Goal: Task Accomplishment & Management: Manage account settings

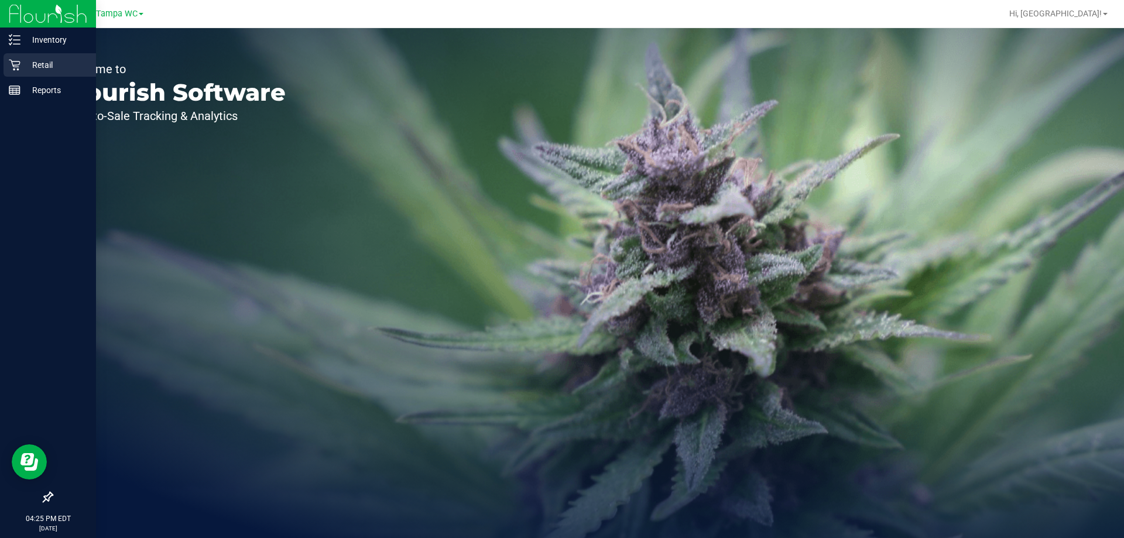
click at [12, 64] on icon at bounding box center [14, 65] width 11 height 11
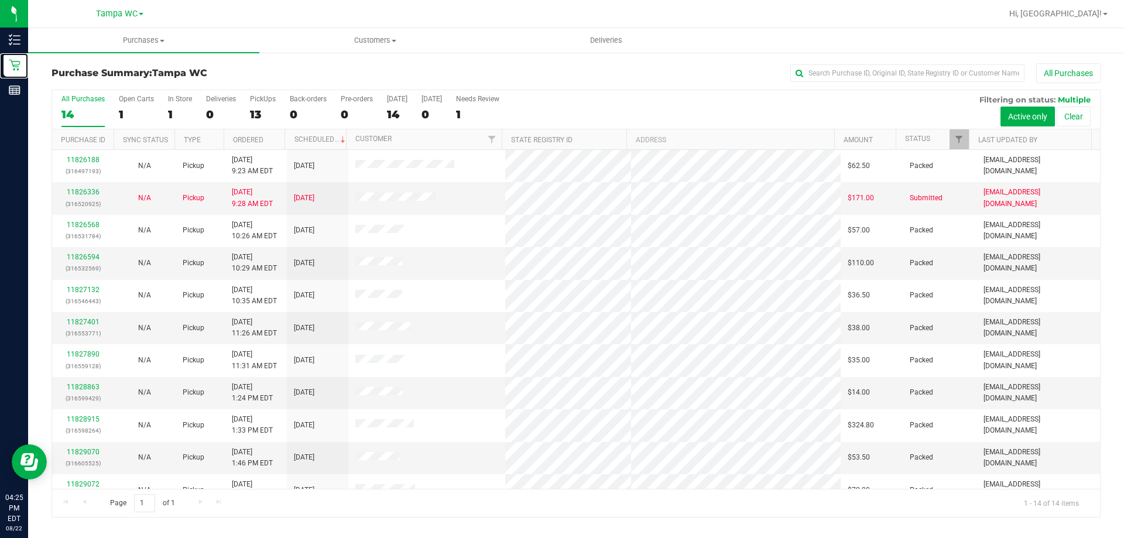
click at [967, 141] on div at bounding box center [968, 139] width 5 height 20
click at [967, 142] on div at bounding box center [968, 139] width 5 height 20
click at [964, 143] on span "Filter" at bounding box center [958, 139] width 9 height 9
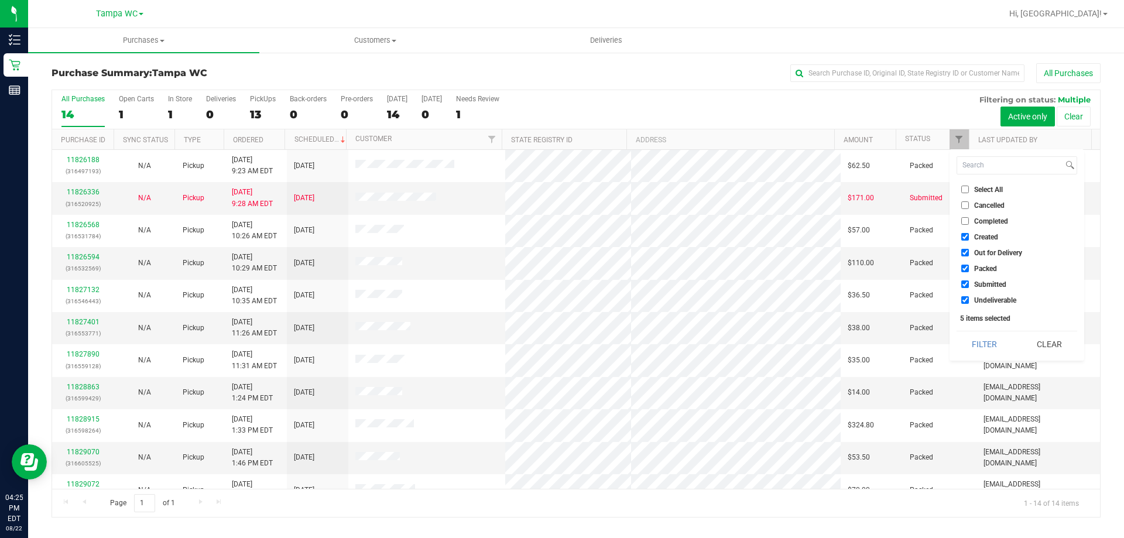
click at [961, 262] on li "Packed" at bounding box center [1017, 268] width 121 height 12
click at [967, 270] on input "Packed" at bounding box center [965, 269] width 8 height 8
checkbox input "false"
click at [964, 255] on input "Out for Delivery" at bounding box center [965, 253] width 8 height 8
checkbox input "false"
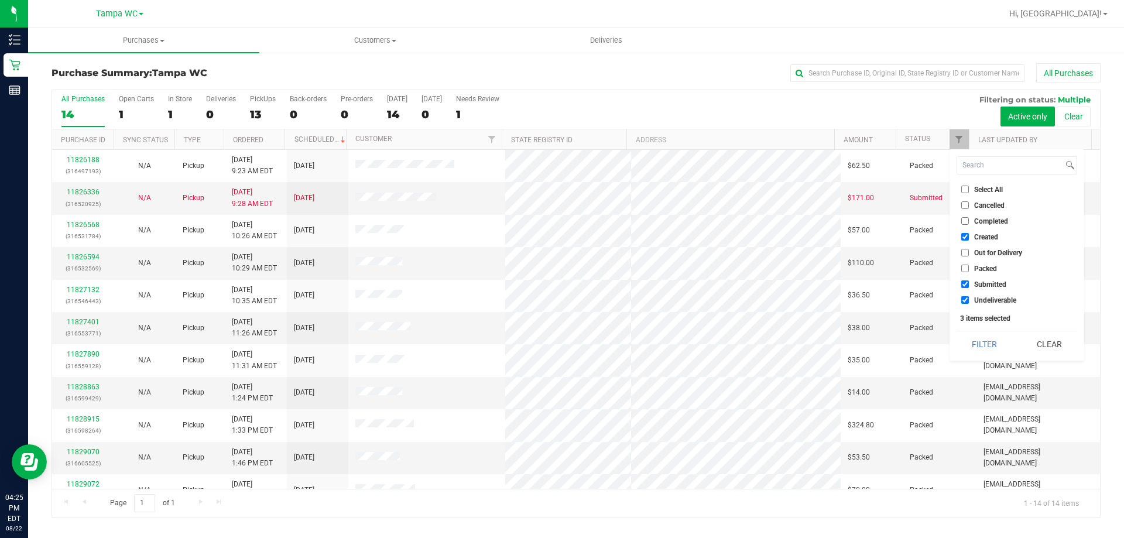
click at [963, 239] on input "Created" at bounding box center [965, 237] width 8 height 8
checkbox input "false"
click at [970, 282] on label "Submitted" at bounding box center [983, 284] width 45 height 8
click at [969, 282] on input "Submitted" at bounding box center [965, 284] width 8 height 8
checkbox input "false"
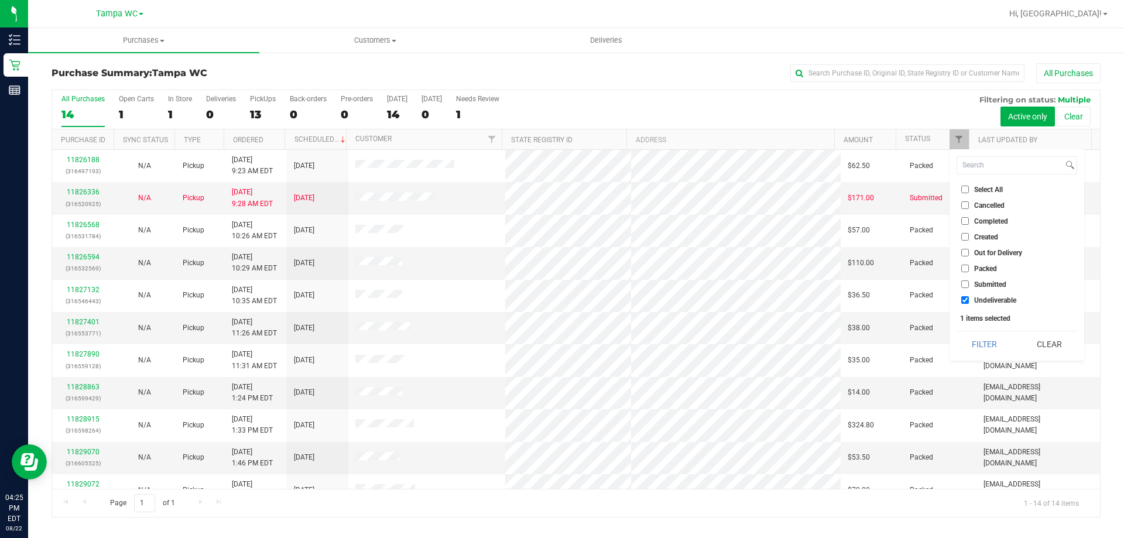
click at [970, 298] on label "Undeliverable" at bounding box center [988, 300] width 55 height 8
click at [969, 298] on input "Undeliverable" at bounding box center [965, 300] width 8 height 8
checkbox input "false"
click at [995, 338] on button "Filter" at bounding box center [985, 344] width 56 height 26
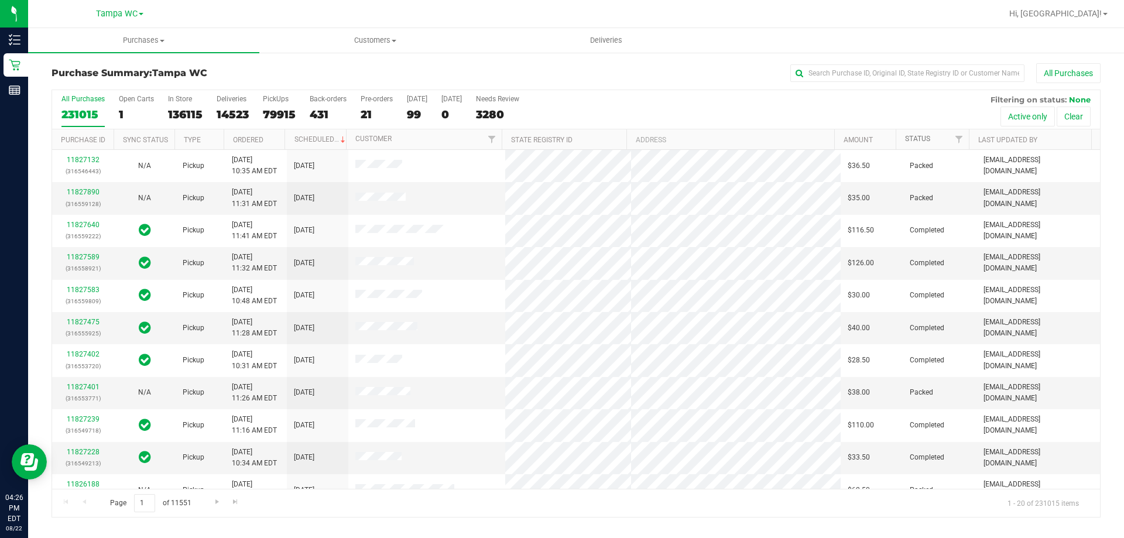
click at [912, 143] on link "Status" at bounding box center [917, 139] width 25 height 8
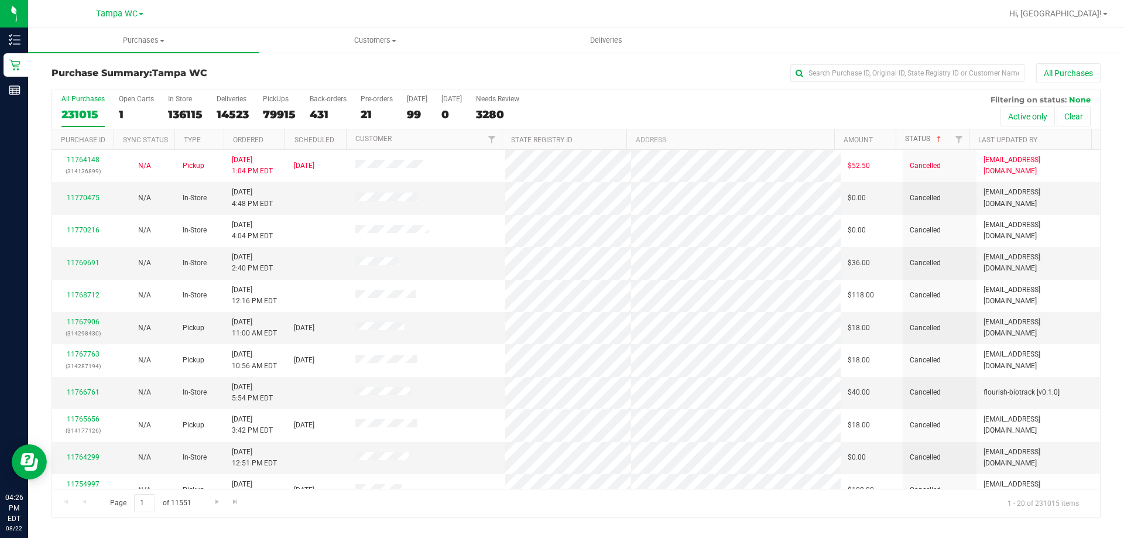
click at [916, 139] on link "Status" at bounding box center [924, 139] width 39 height 8
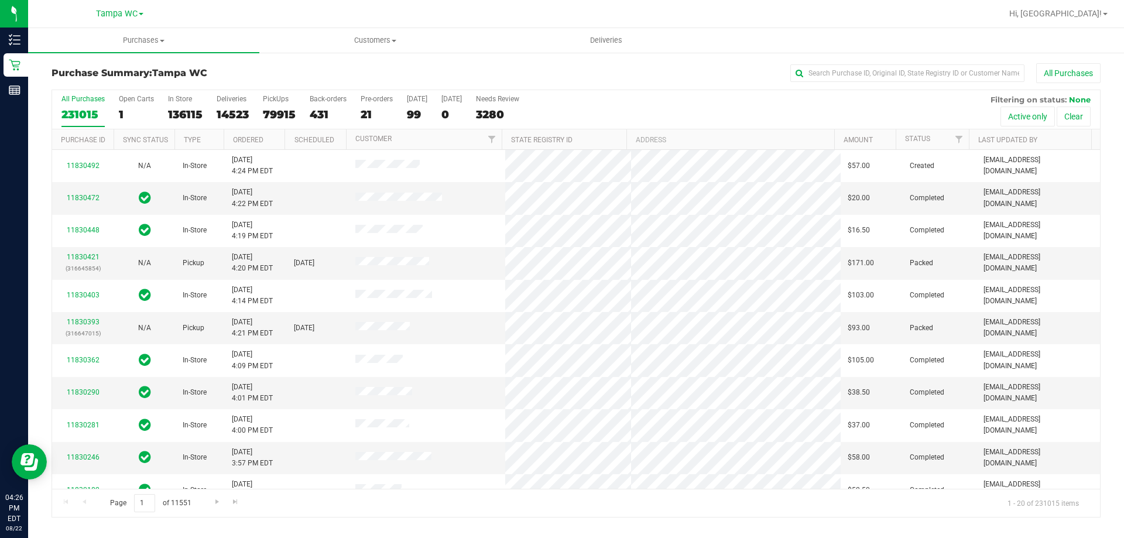
click at [924, 143] on th "Status" at bounding box center [932, 139] width 73 height 20
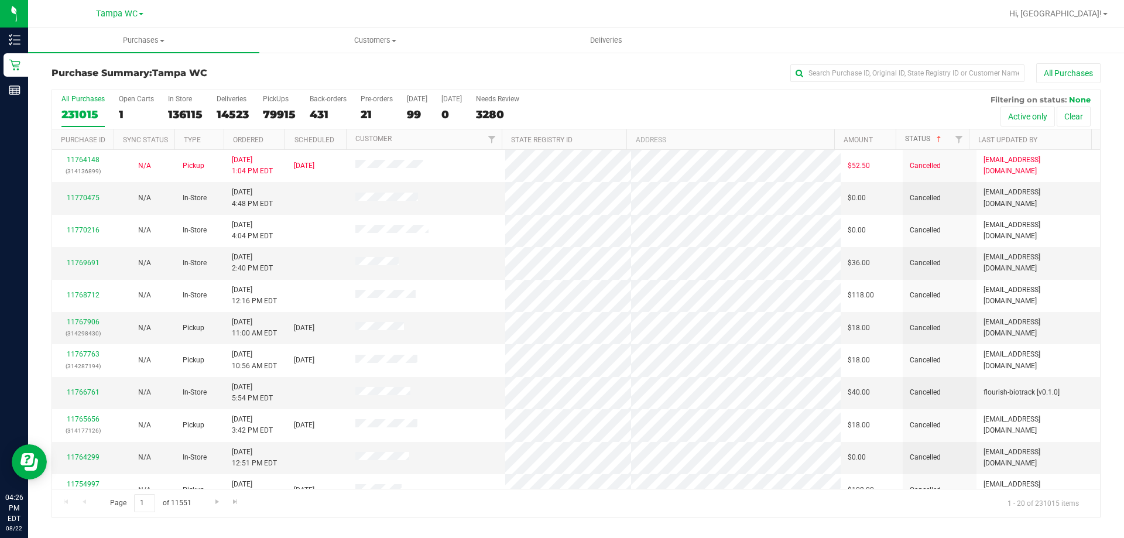
click at [924, 138] on link "Status" at bounding box center [924, 139] width 39 height 8
click at [964, 139] on span "Filter" at bounding box center [958, 139] width 9 height 9
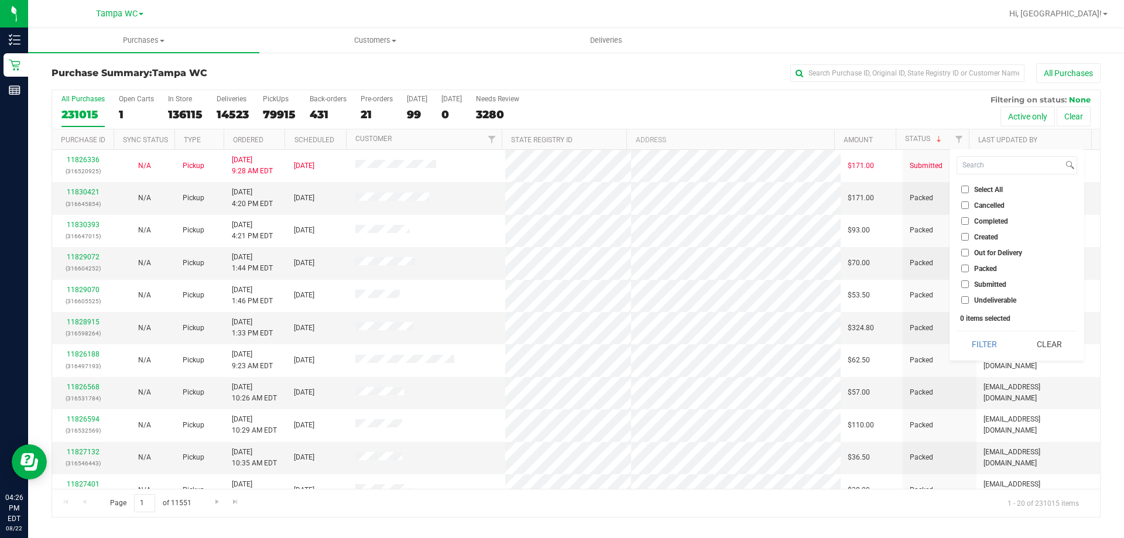
click at [967, 286] on input "Submitted" at bounding box center [965, 284] width 8 height 8
checkbox input "true"
click at [995, 343] on button "Filter" at bounding box center [985, 344] width 56 height 26
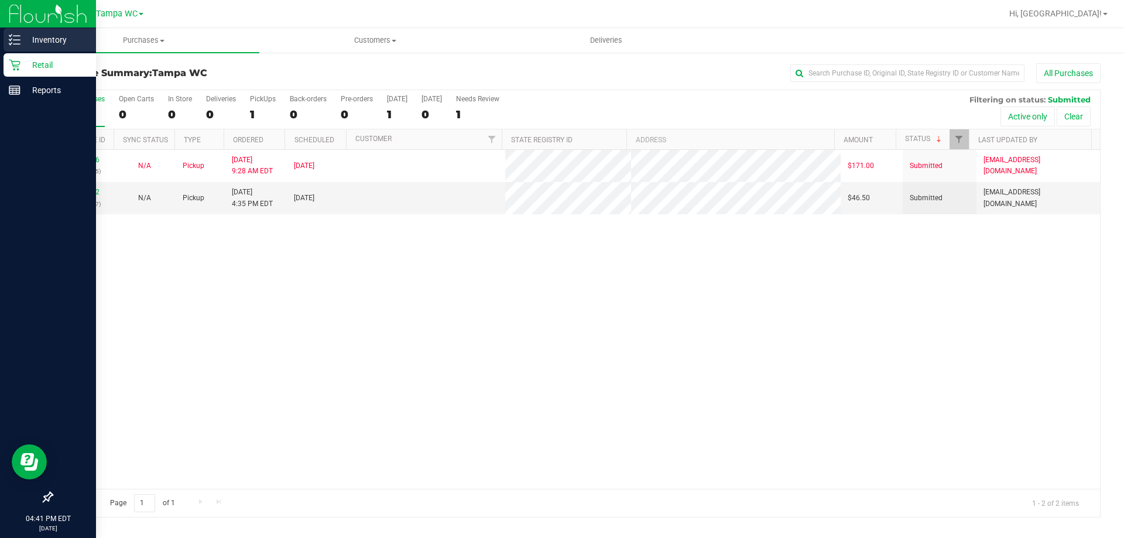
click at [20, 35] on p "Inventory" at bounding box center [55, 40] width 70 height 14
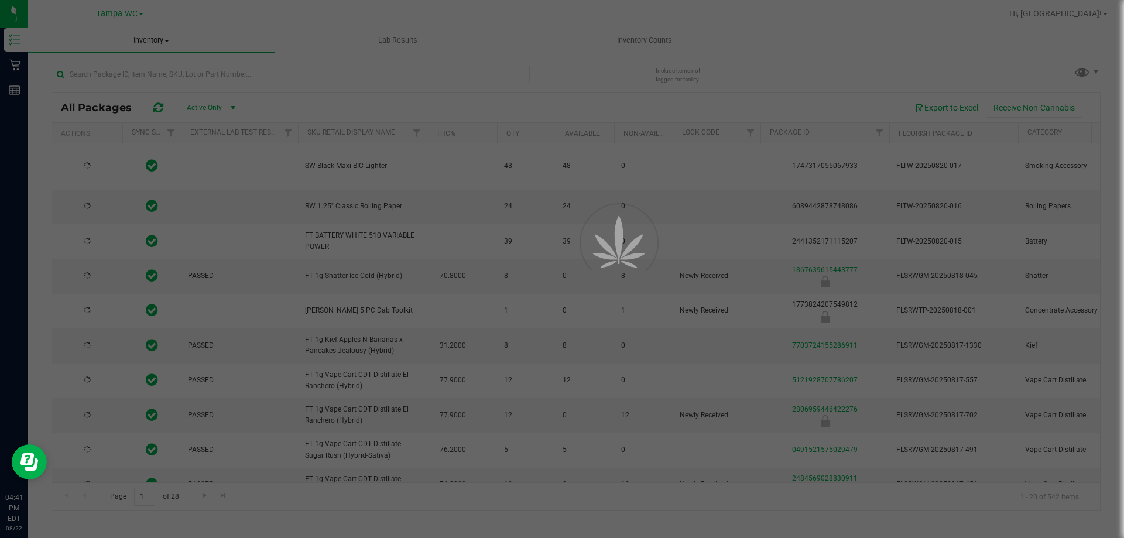
click at [213, 76] on div at bounding box center [562, 269] width 1124 height 538
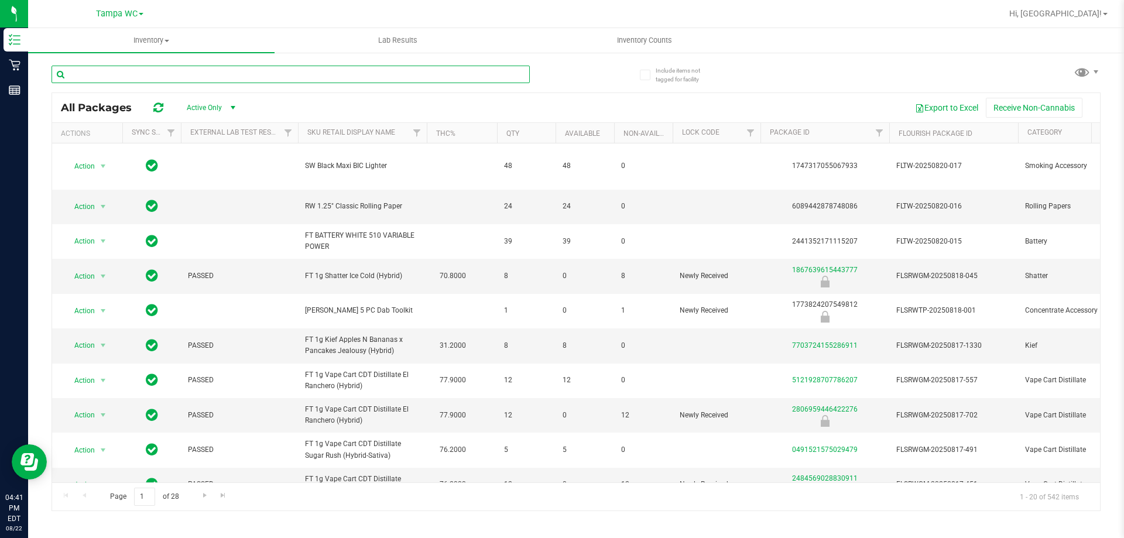
click at [208, 76] on input "text" at bounding box center [291, 75] width 478 height 18
type input "Pkt"
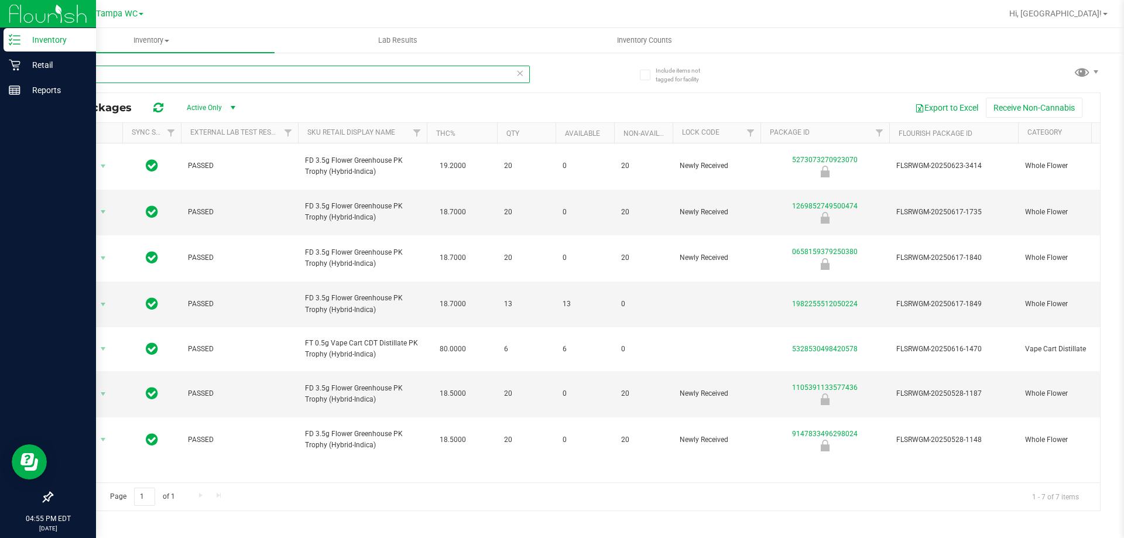
drag, startPoint x: 84, startPoint y: 74, endPoint x: 0, endPoint y: 53, distance: 86.5
click at [0, 53] on div "Inventory Retail Reports 04:55 PM EDT [DATE] 08/22 Tampa WC Hi, [GEOGRAPHIC_DAT…" at bounding box center [562, 269] width 1124 height 538
type input "lmz"
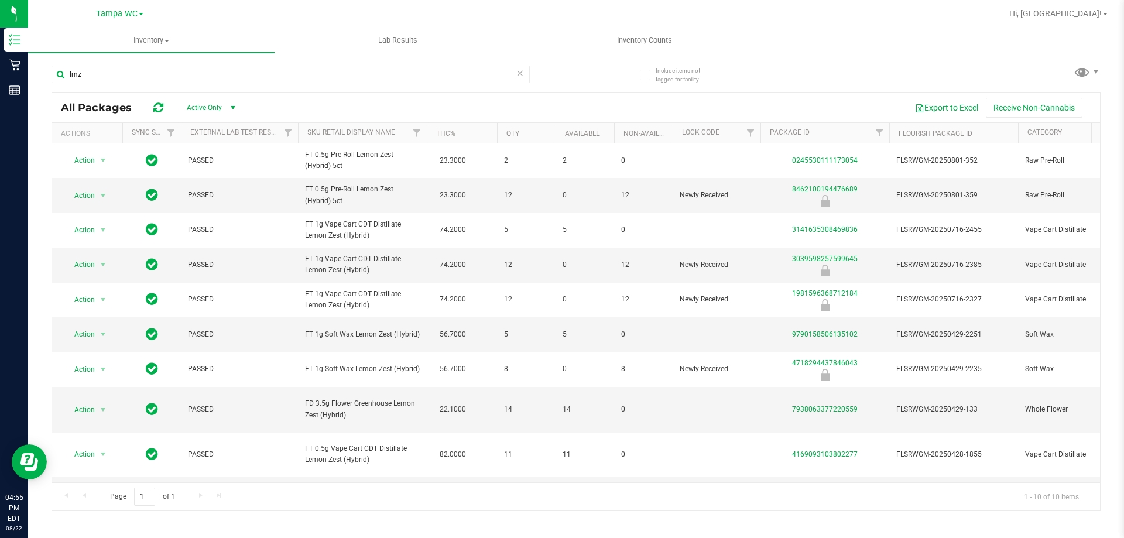
click at [802, 61] on div "lmz All Packages Active Only Active Only Lab Samples Locked All External Intern…" at bounding box center [576, 282] width 1049 height 457
click at [114, 68] on input "lmz" at bounding box center [291, 75] width 478 height 18
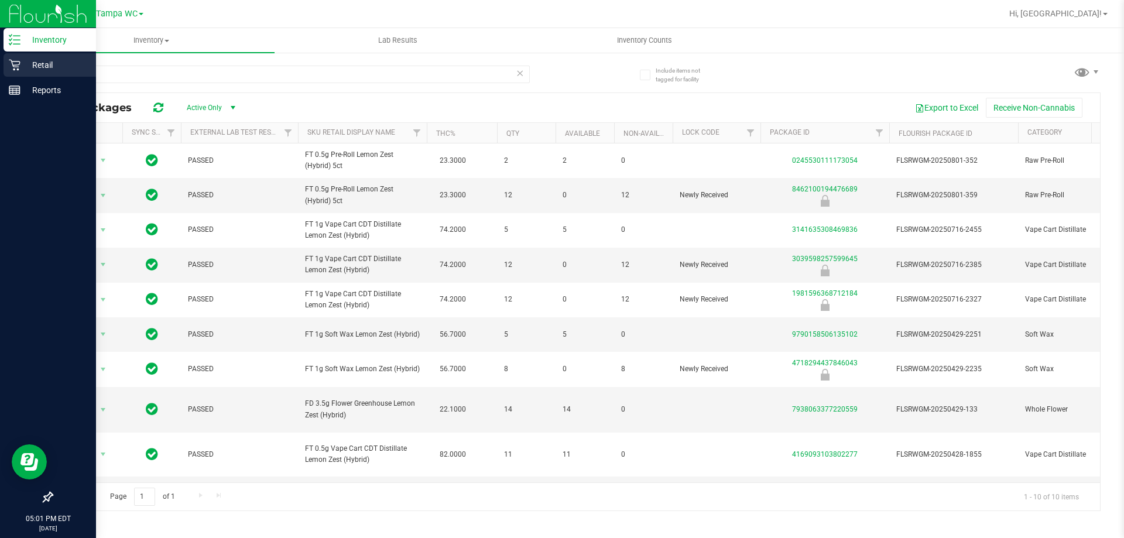
click at [22, 73] on div "Retail" at bounding box center [50, 64] width 93 height 23
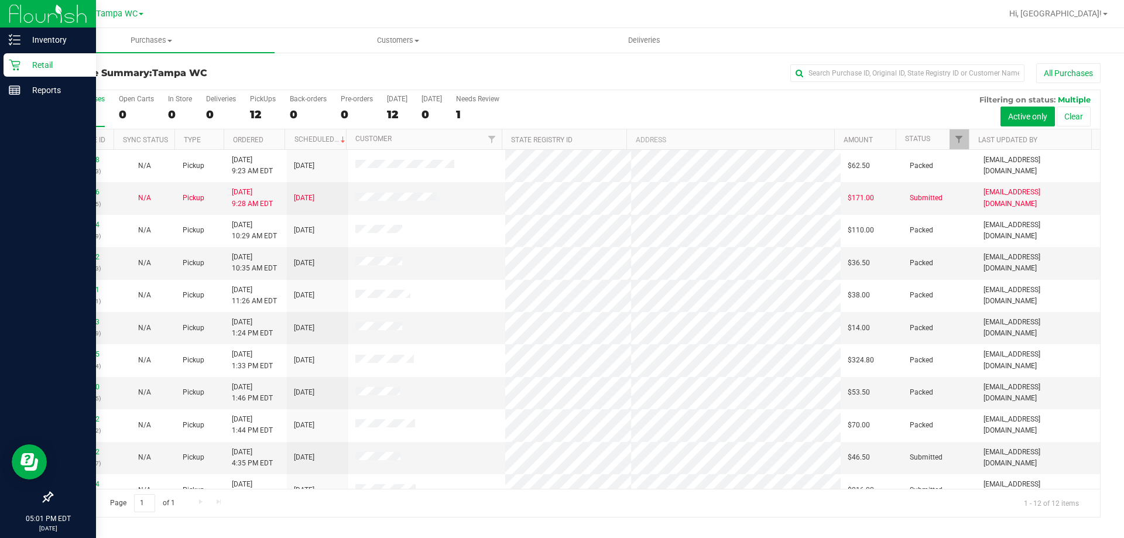
click at [13, 66] on icon at bounding box center [14, 65] width 11 height 11
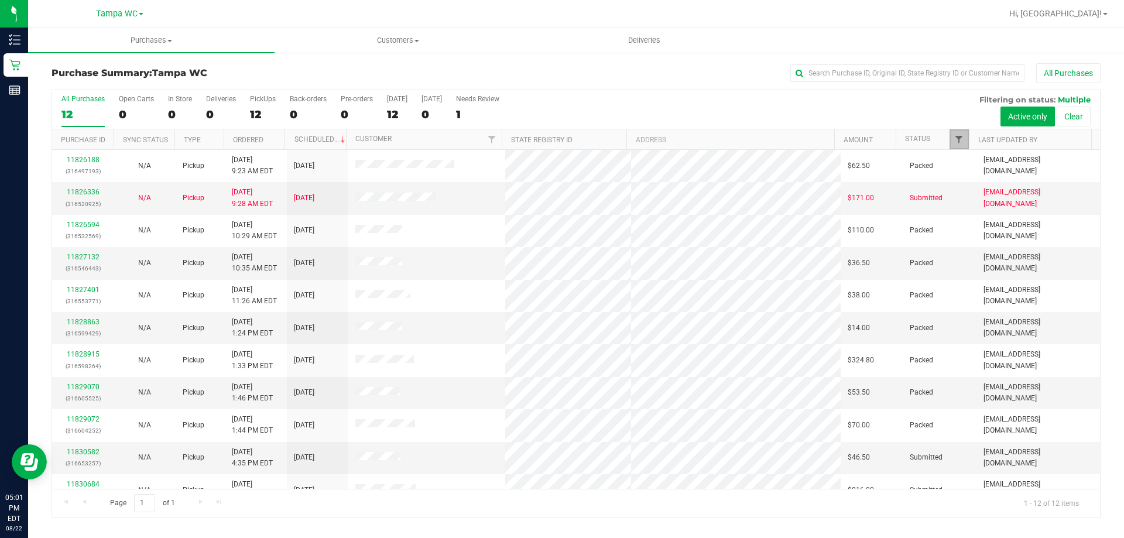
click at [964, 136] on span "Filter" at bounding box center [958, 139] width 9 height 9
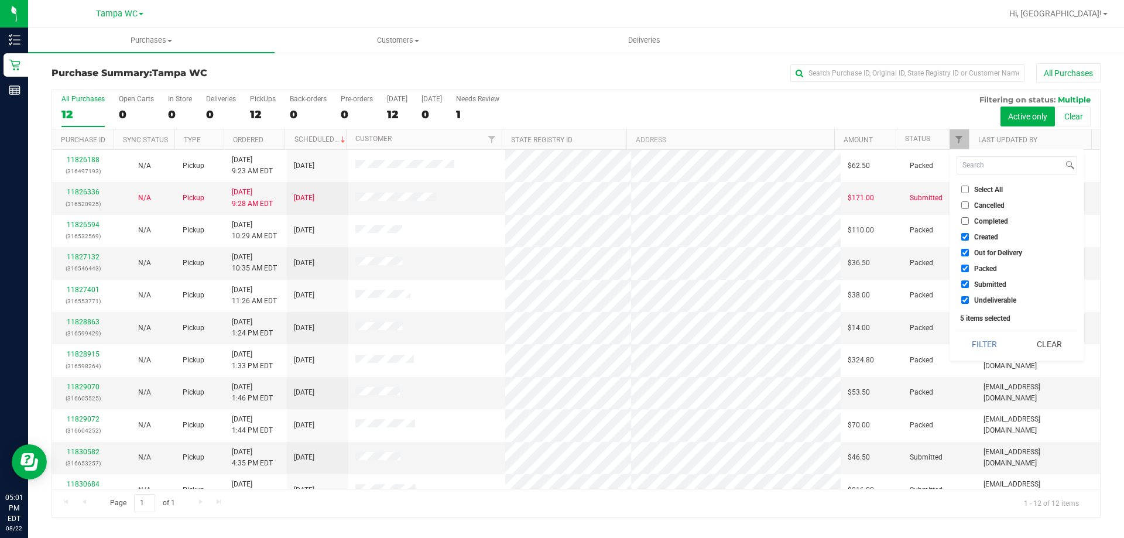
click at [971, 299] on label "Undeliverable" at bounding box center [988, 300] width 55 height 8
click at [969, 299] on input "Undeliverable" at bounding box center [965, 300] width 8 height 8
checkbox input "false"
click at [965, 270] on input "Packed" at bounding box center [965, 269] width 8 height 8
checkbox input "false"
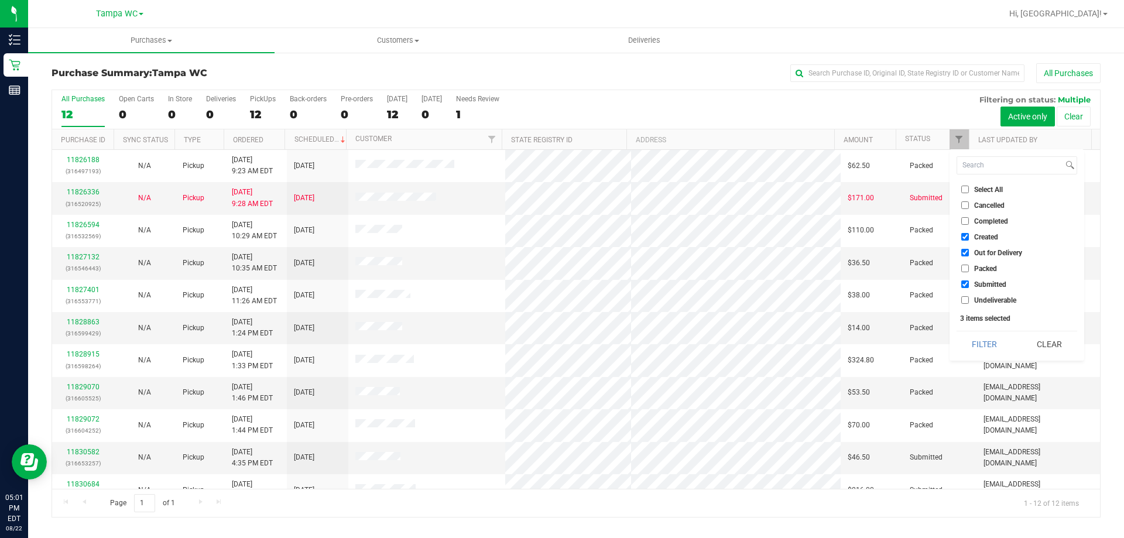
click at [963, 248] on li "Out for Delivery" at bounding box center [1017, 252] width 121 height 12
click at [964, 237] on input "Created" at bounding box center [965, 237] width 8 height 8
checkbox input "false"
click at [964, 248] on li "Out for Delivery" at bounding box center [1017, 252] width 121 height 12
click at [968, 252] on input "Out for Delivery" at bounding box center [965, 253] width 8 height 8
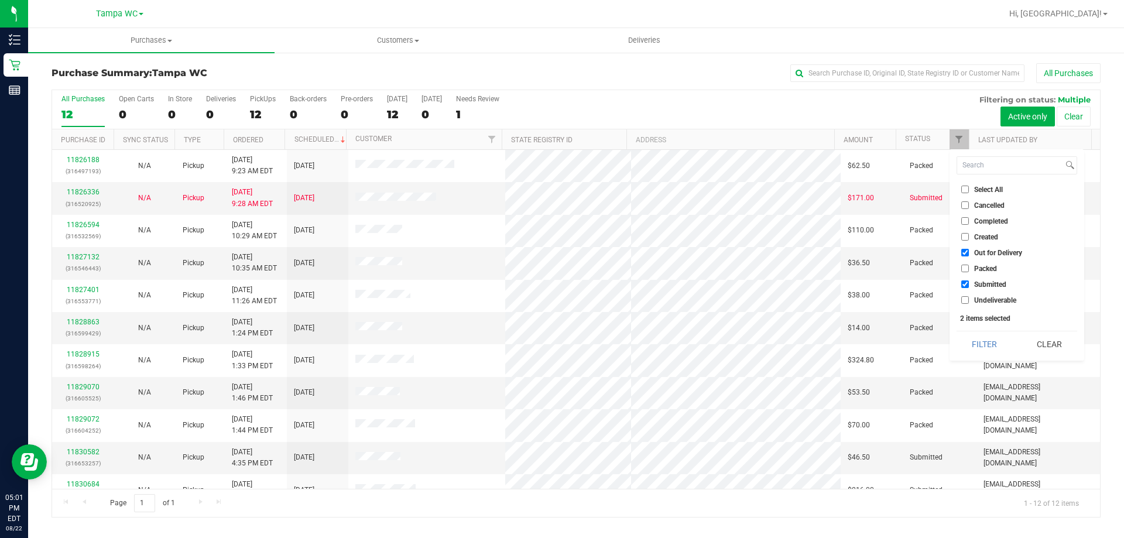
checkbox input "false"
click at [975, 336] on button "Filter" at bounding box center [985, 344] width 56 height 26
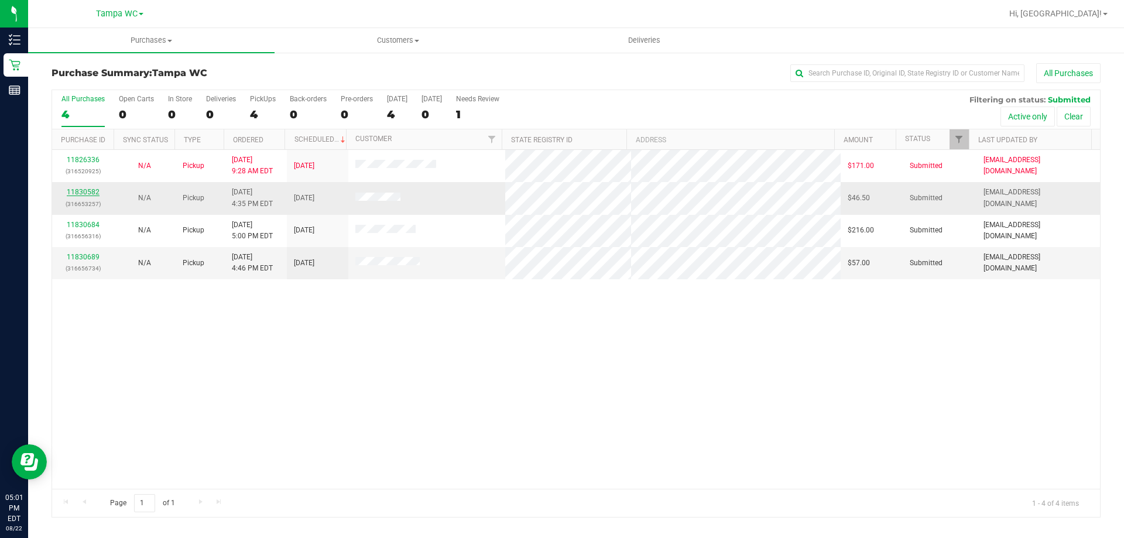
click at [85, 191] on link "11830582" at bounding box center [83, 192] width 33 height 8
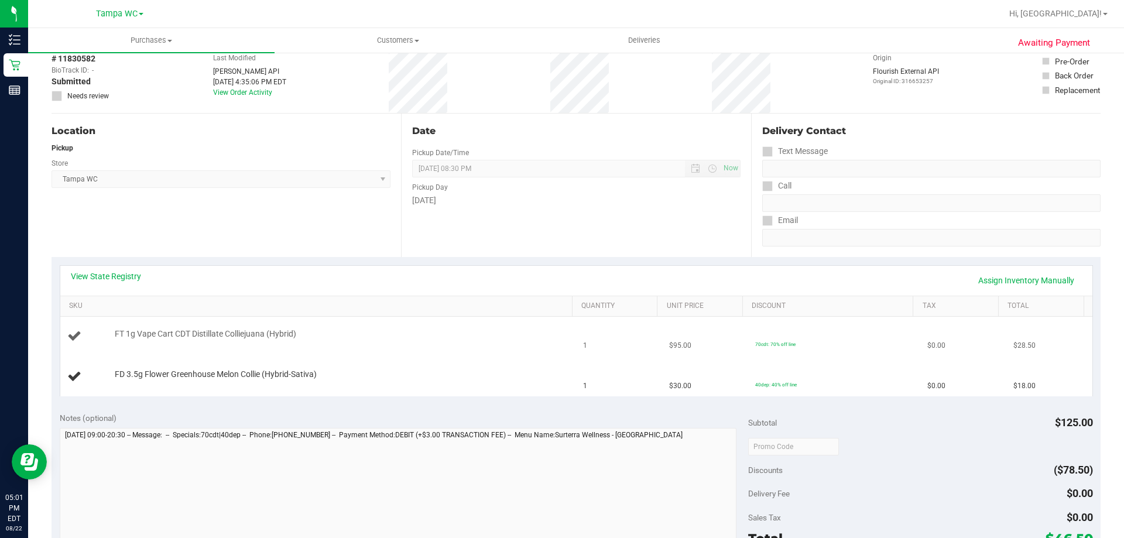
scroll to position [176, 0]
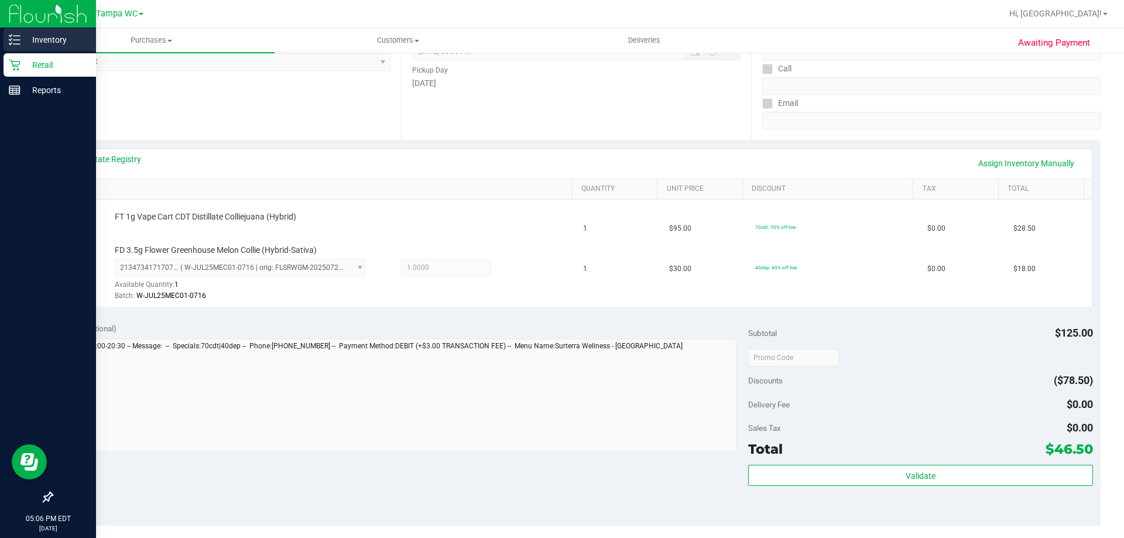
click at [23, 40] on p "Inventory" at bounding box center [55, 40] width 70 height 14
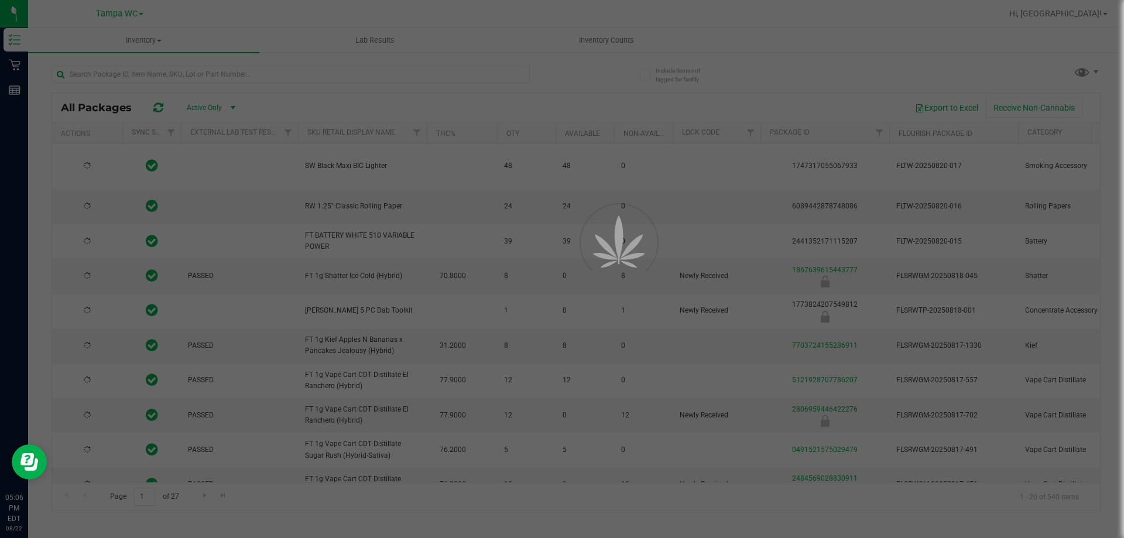
click at [339, 87] on div at bounding box center [562, 269] width 1124 height 538
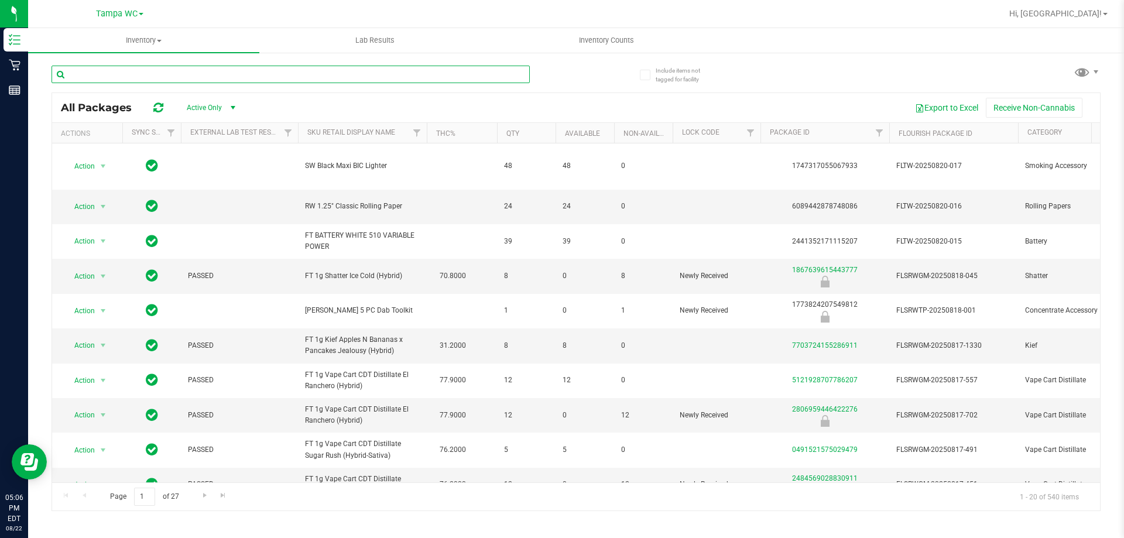
click at [314, 70] on input "text" at bounding box center [291, 75] width 478 height 18
type input "cja"
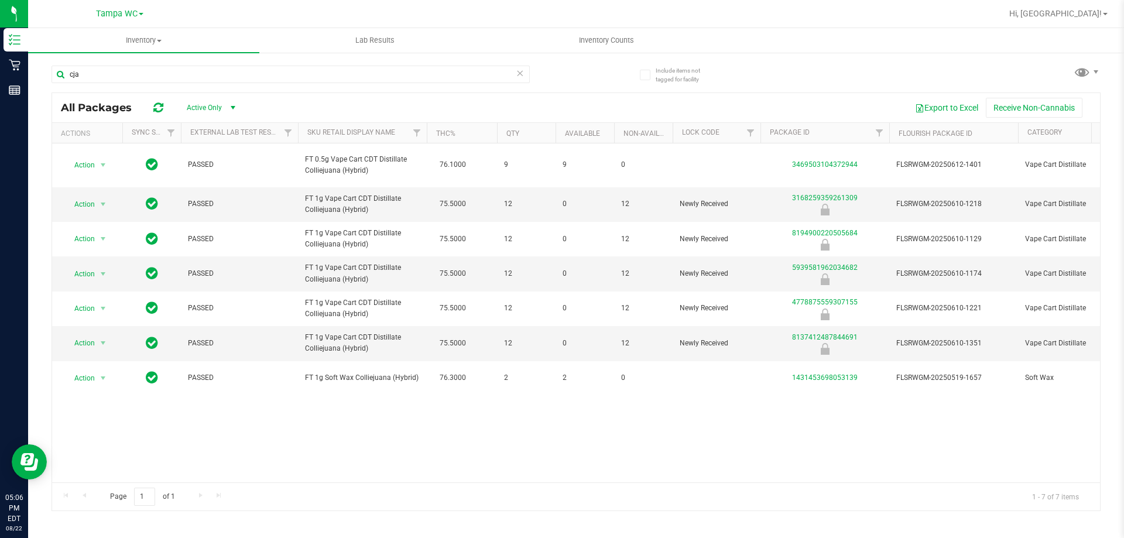
click at [523, 74] on icon at bounding box center [520, 73] width 8 height 14
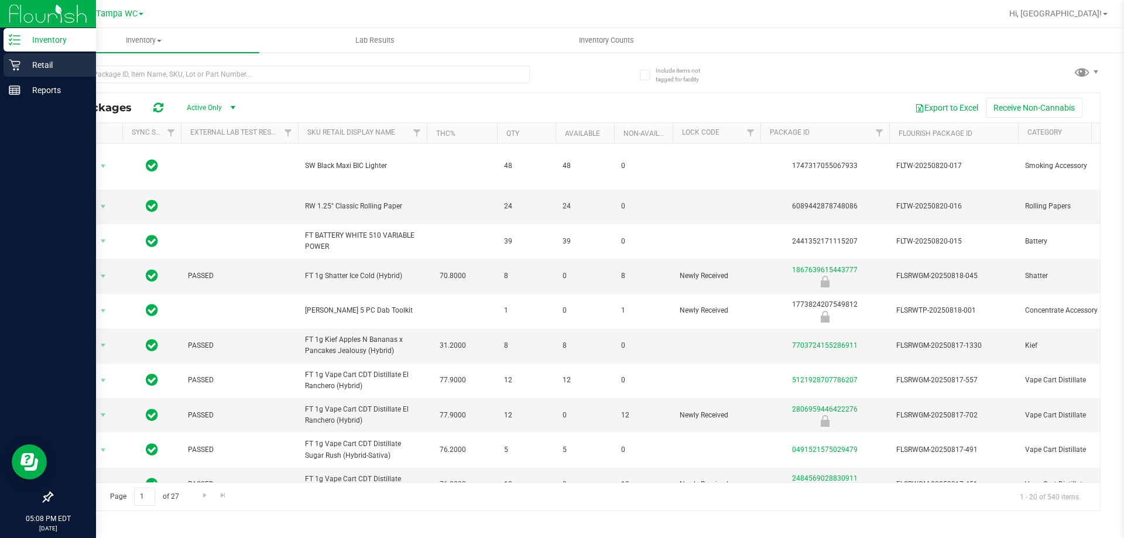
click at [26, 59] on p "Retail" at bounding box center [55, 65] width 70 height 14
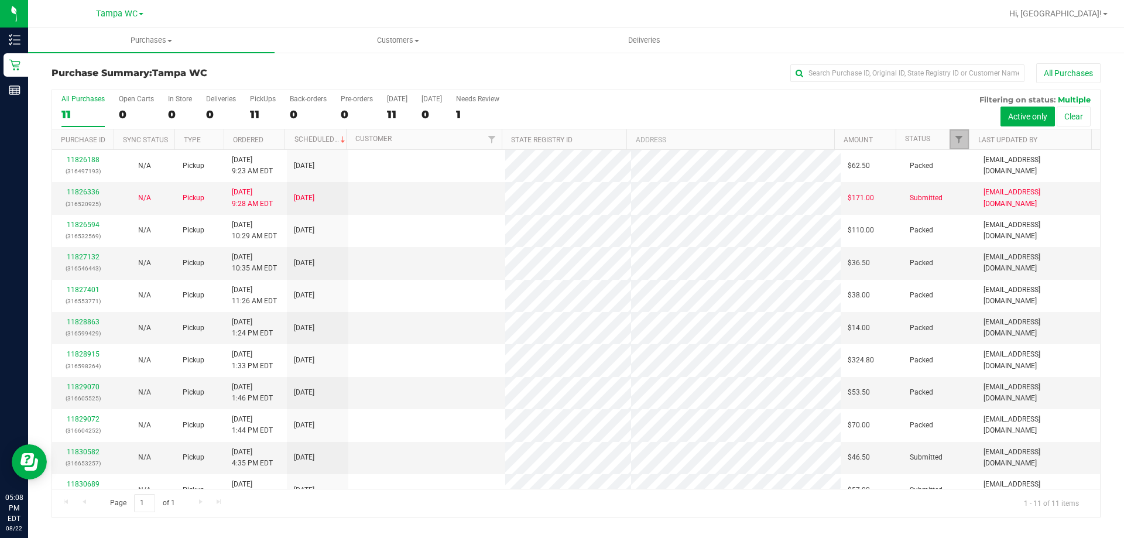
click at [952, 135] on link "Filter" at bounding box center [959, 139] width 19 height 20
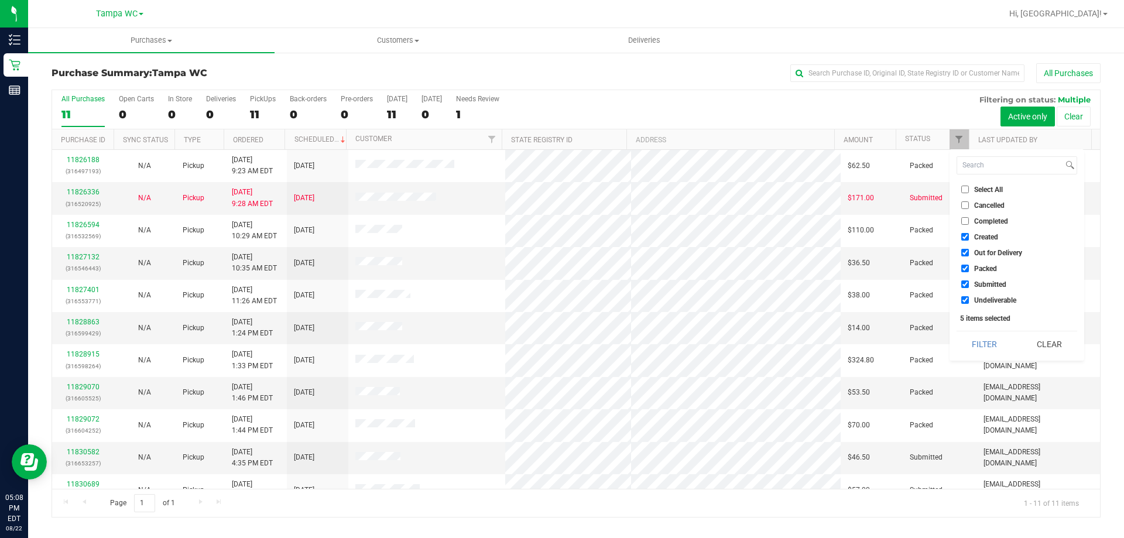
click at [964, 270] on input "Packed" at bounding box center [965, 269] width 8 height 8
checkbox input "false"
click at [962, 252] on input "Out for Delivery" at bounding box center [965, 253] width 8 height 8
checkbox input "false"
click at [962, 235] on input "Created" at bounding box center [965, 237] width 8 height 8
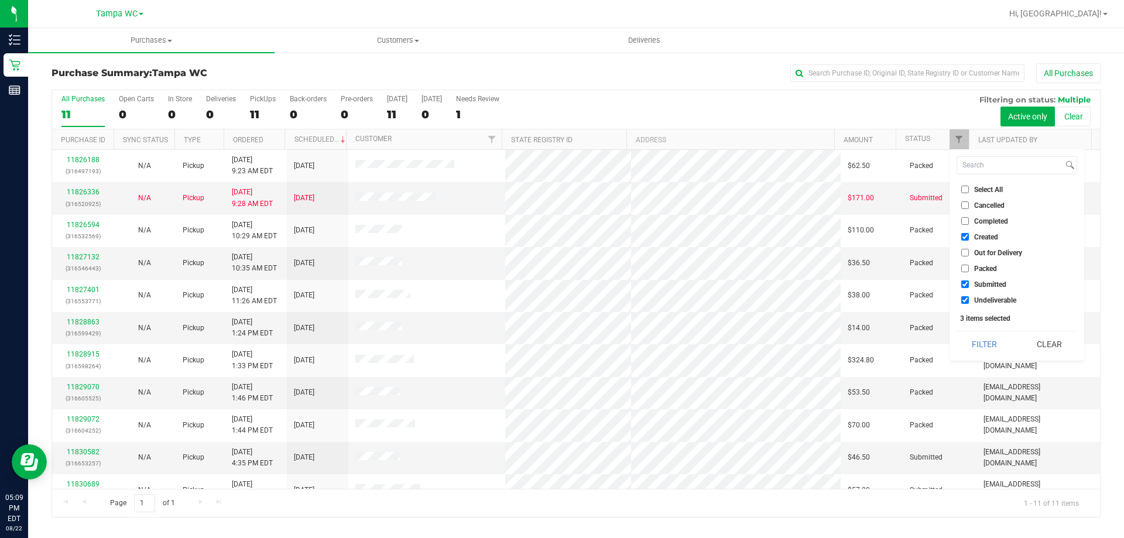
checkbox input "false"
click at [971, 288] on label "Submitted" at bounding box center [983, 284] width 45 height 8
click at [969, 288] on input "Submitted" at bounding box center [965, 284] width 8 height 8
checkbox input "false"
click at [972, 294] on li "Undeliverable" at bounding box center [1017, 300] width 121 height 12
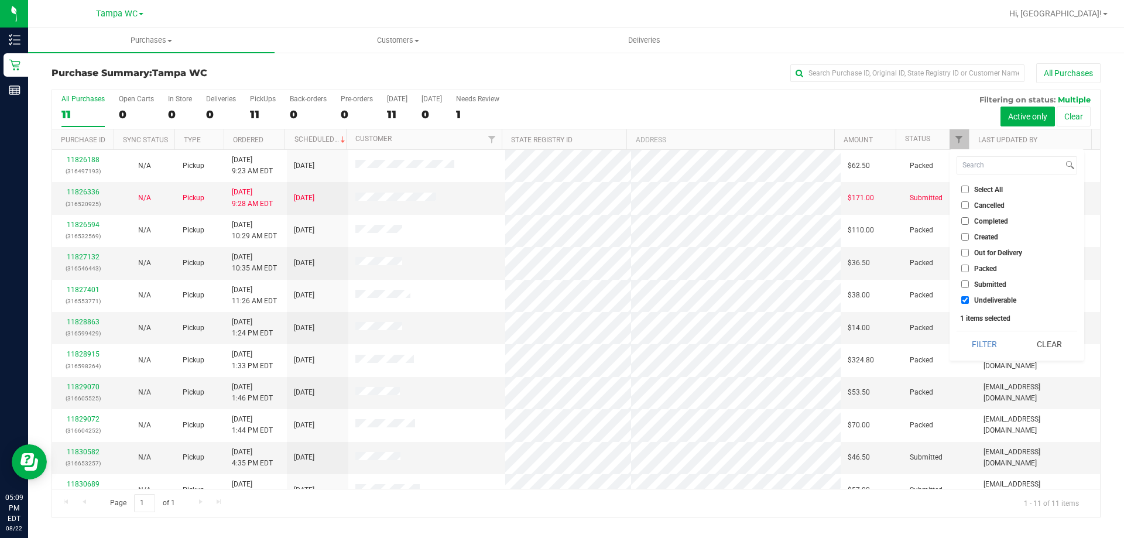
click at [974, 306] on li "Undeliverable" at bounding box center [1017, 300] width 121 height 12
click at [973, 302] on label "Undeliverable" at bounding box center [988, 300] width 55 height 8
click at [969, 302] on input "Undeliverable" at bounding box center [965, 300] width 8 height 8
checkbox input "false"
click at [967, 282] on input "Submitted" at bounding box center [965, 284] width 8 height 8
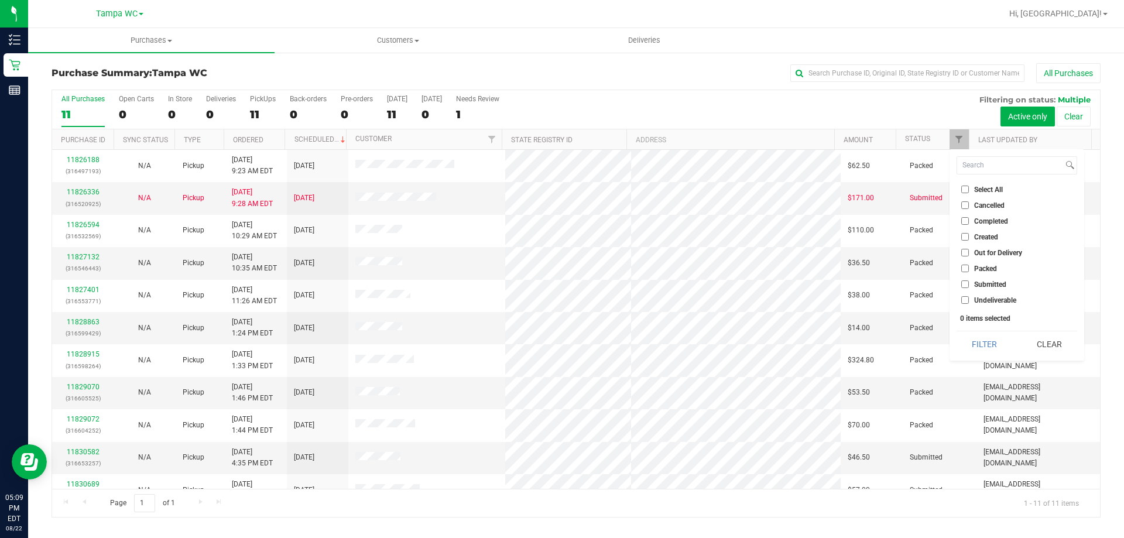
checkbox input "true"
click at [980, 340] on button "Filter" at bounding box center [985, 344] width 56 height 26
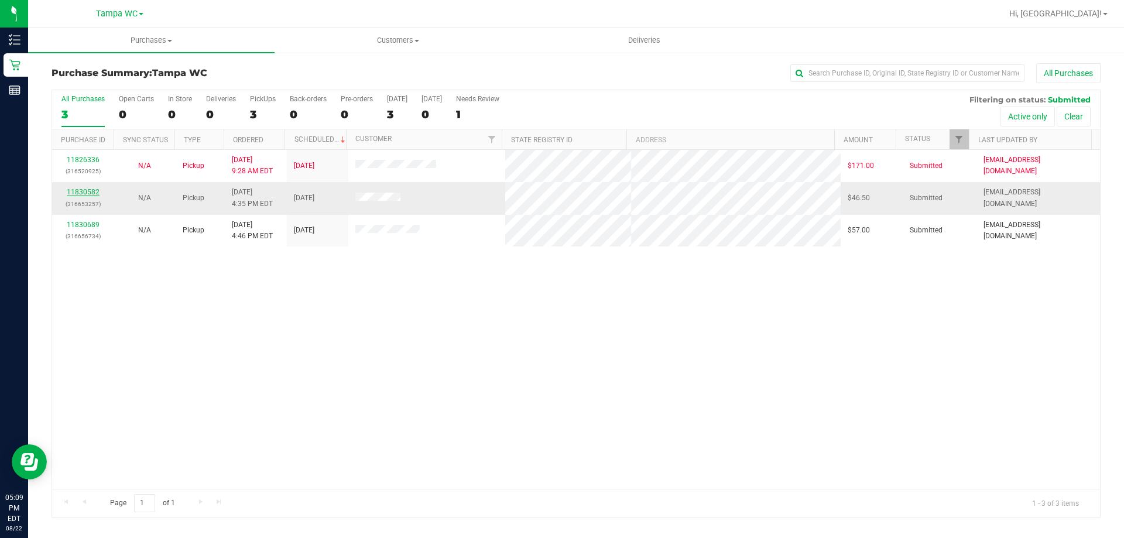
click at [80, 191] on link "11830582" at bounding box center [83, 192] width 33 height 8
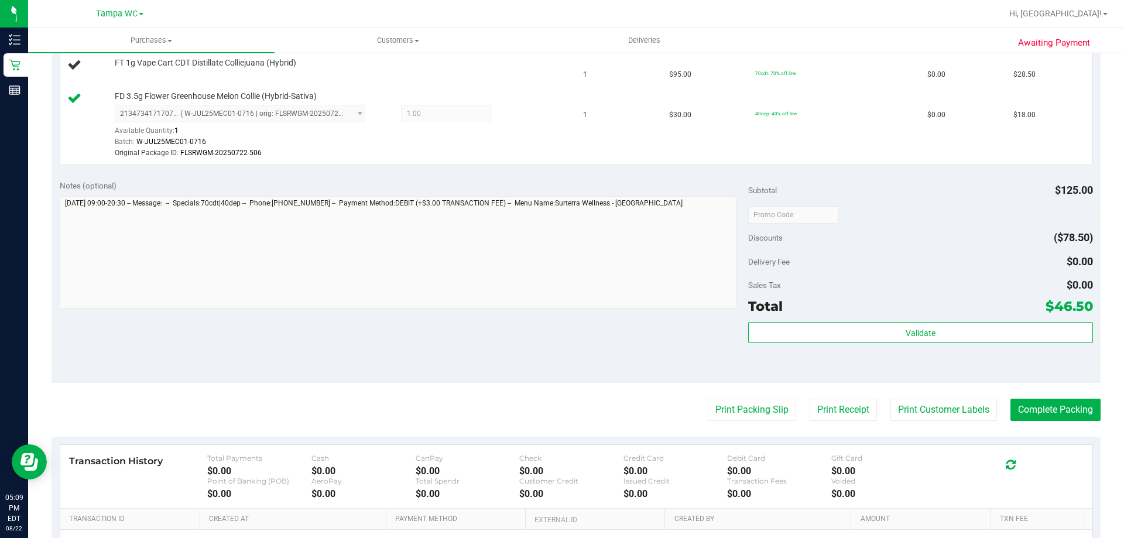
scroll to position [249, 0]
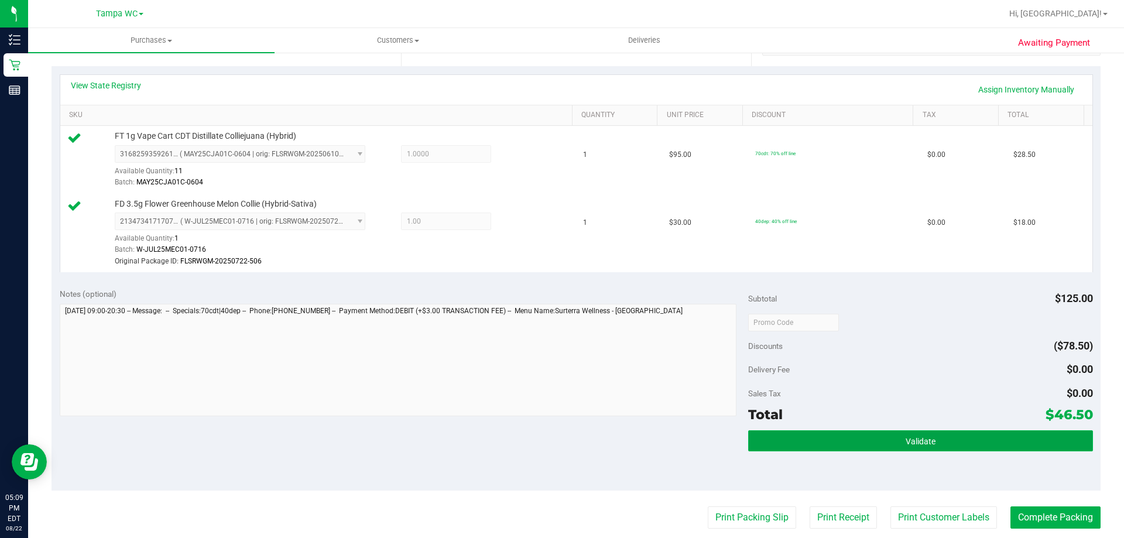
click at [1053, 450] on button "Validate" at bounding box center [920, 440] width 344 height 21
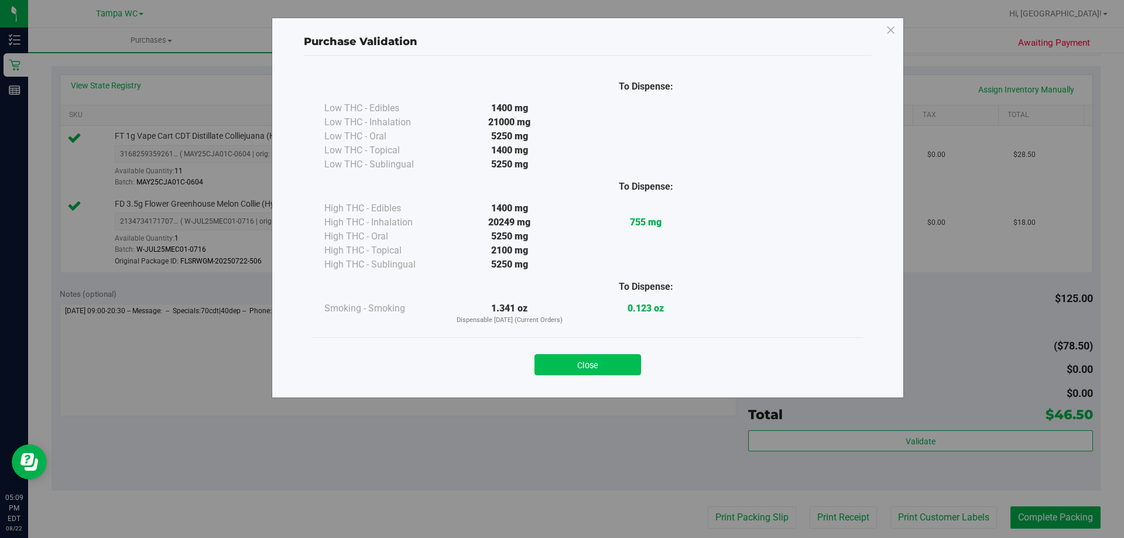
click at [599, 359] on button "Close" at bounding box center [588, 364] width 107 height 21
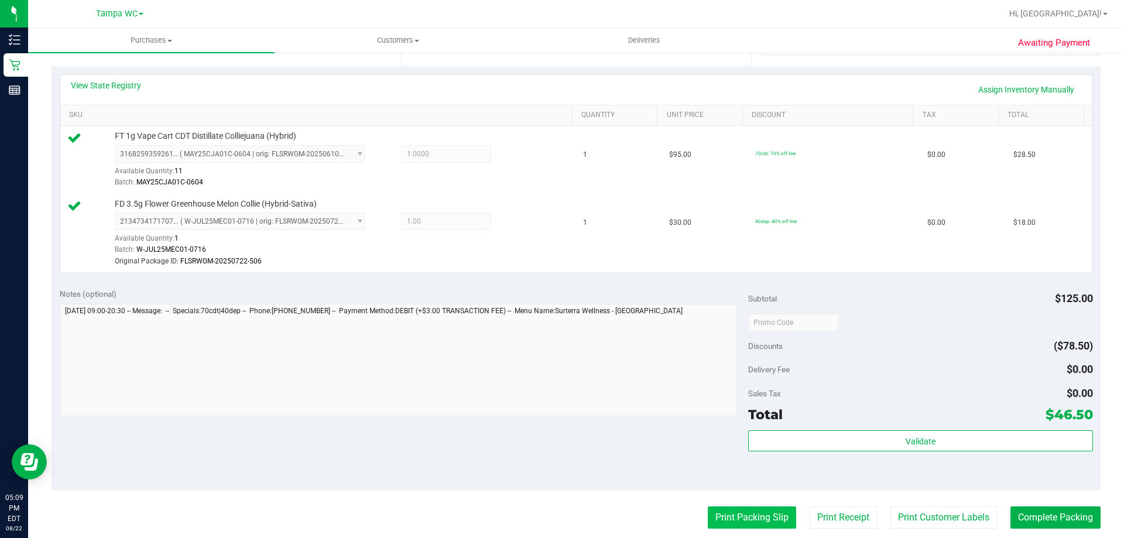
click at [759, 519] on button "Print Packing Slip" at bounding box center [752, 517] width 88 height 22
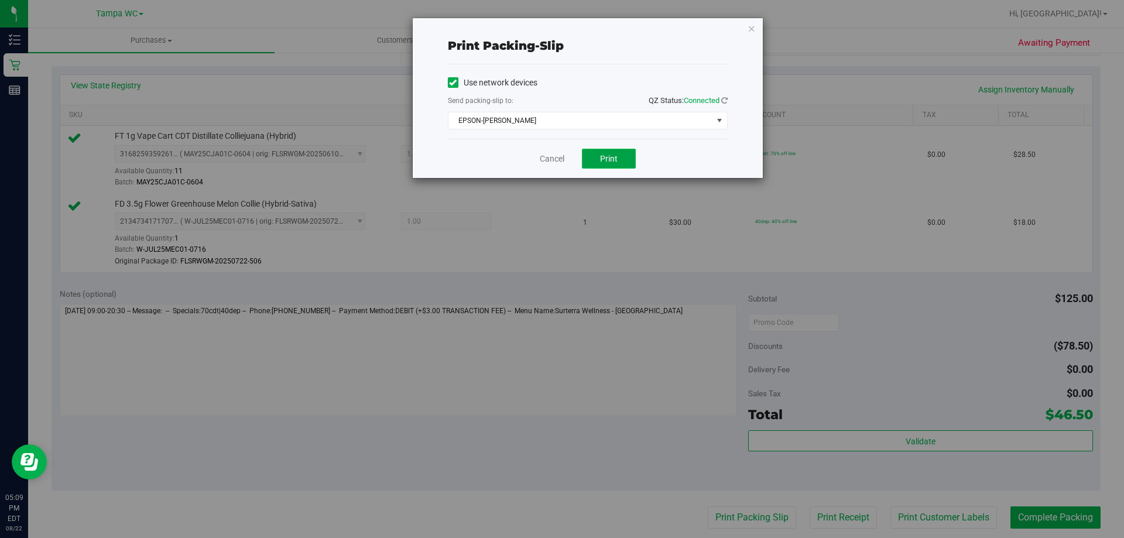
click at [604, 154] on span "Print" at bounding box center [609, 158] width 18 height 9
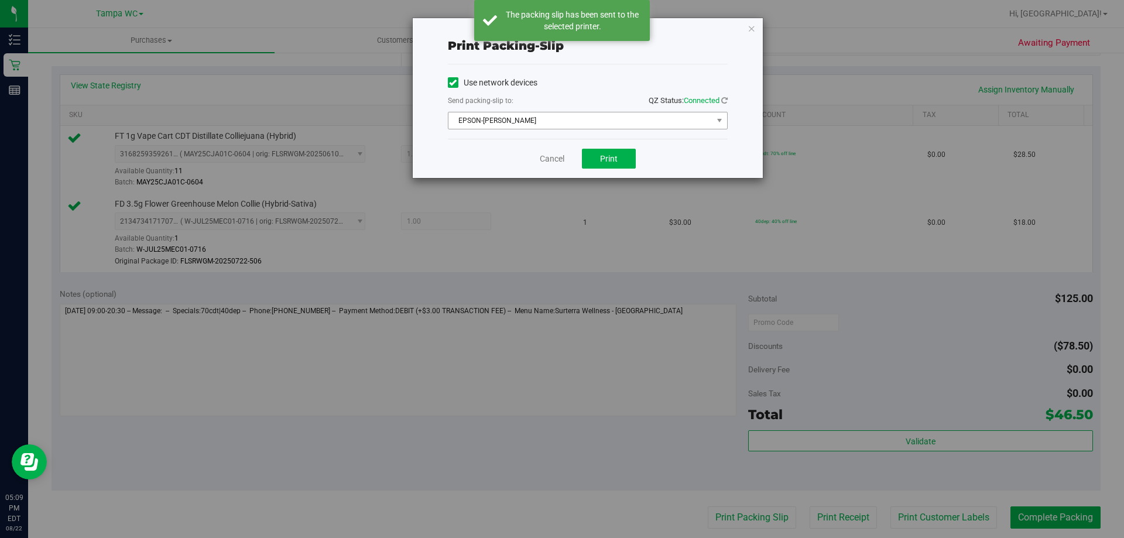
click at [687, 126] on span "EPSON-[PERSON_NAME]" at bounding box center [580, 120] width 264 height 16
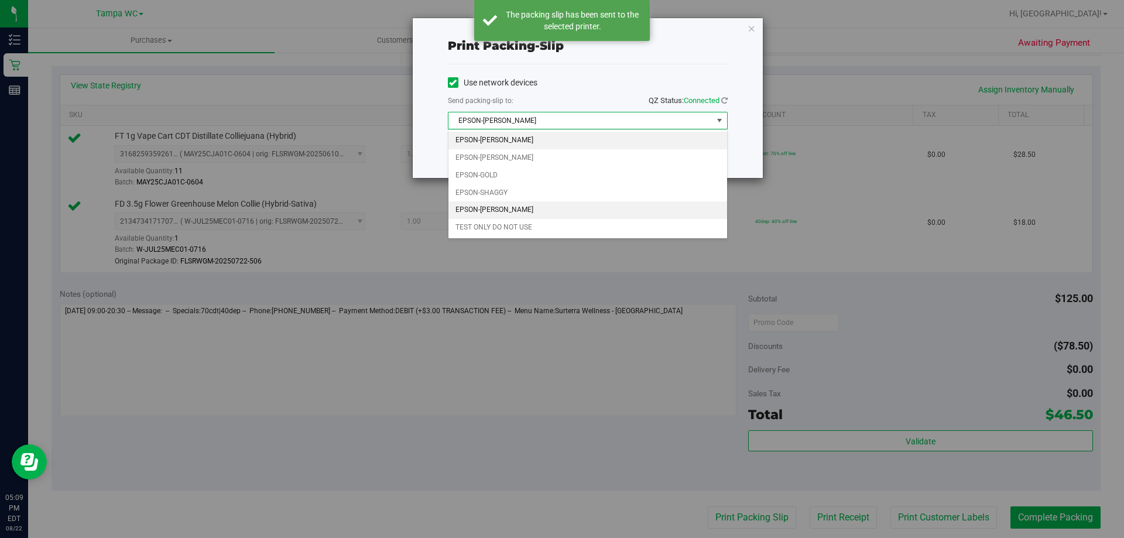
click at [549, 210] on li "EPSON-[PERSON_NAME]" at bounding box center [587, 210] width 279 height 18
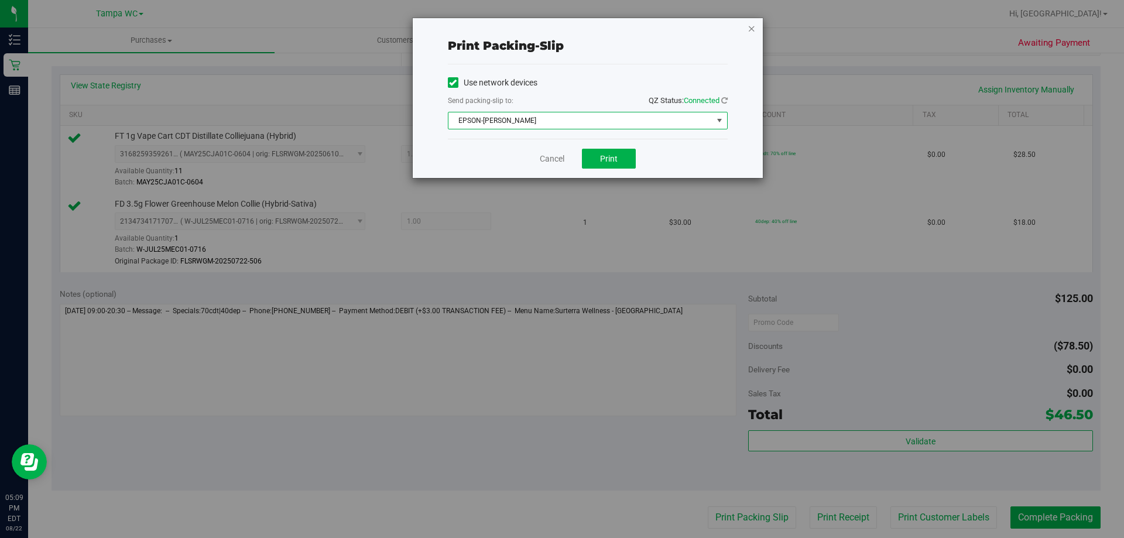
click at [751, 28] on icon "button" at bounding box center [752, 28] width 8 height 14
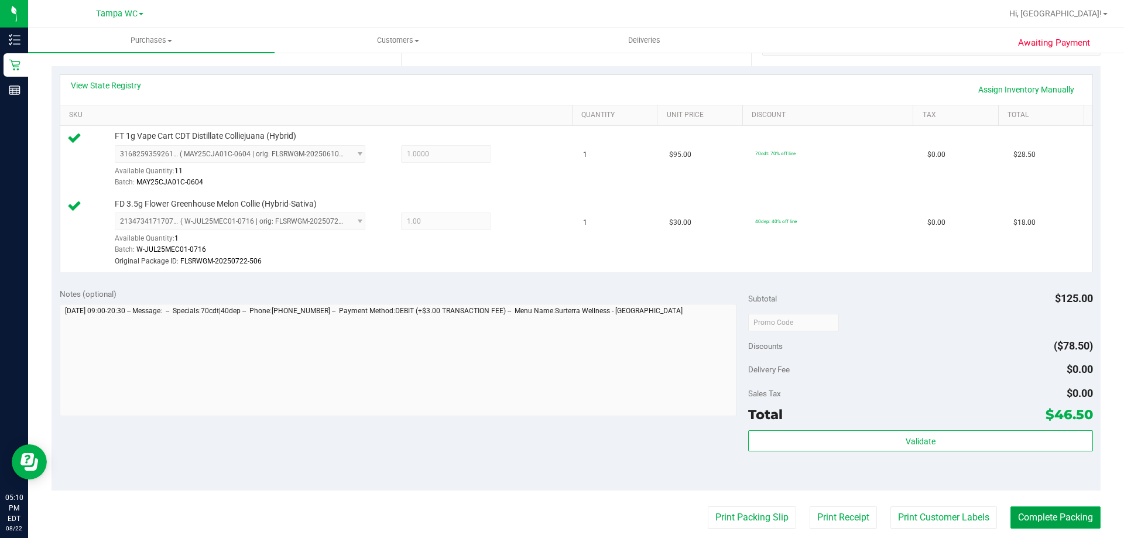
click at [1054, 516] on button "Complete Packing" at bounding box center [1056, 517] width 90 height 22
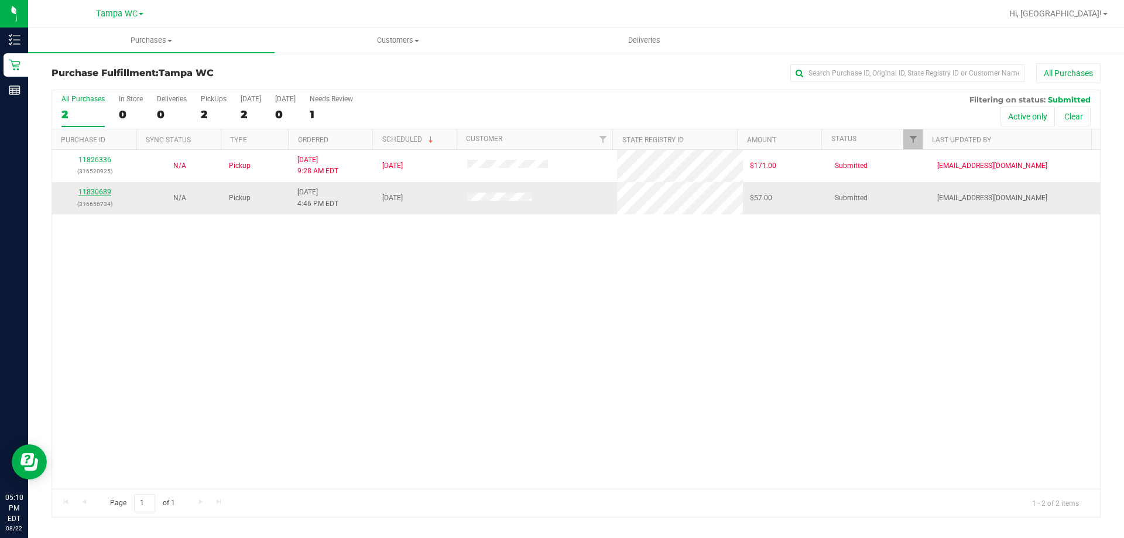
click at [101, 193] on link "11830689" at bounding box center [94, 192] width 33 height 8
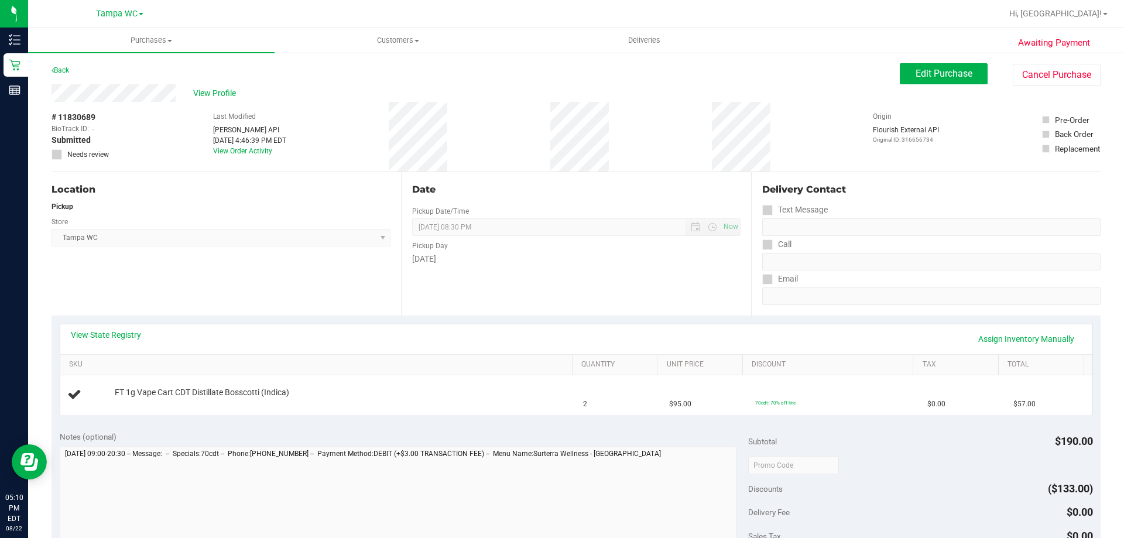
click at [311, 295] on div "Location Pickup Store [GEOGRAPHIC_DATA] WC Select Store [PERSON_NAME][GEOGRAPHI…" at bounding box center [227, 243] width 350 height 143
click at [404, 364] on link "SKU" at bounding box center [318, 364] width 498 height 9
click at [404, 361] on link "SKU" at bounding box center [318, 364] width 498 height 9
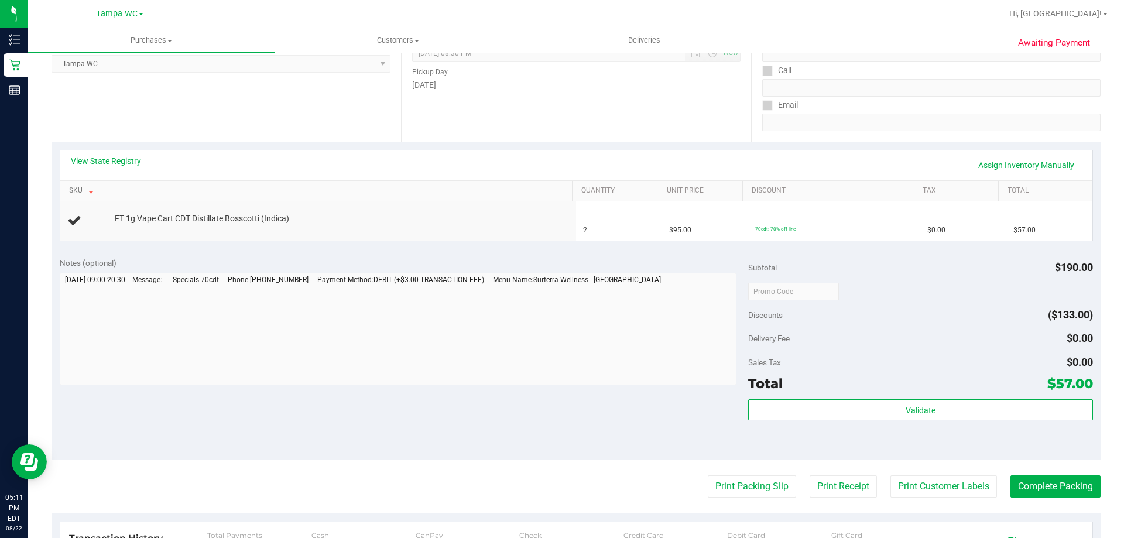
scroll to position [176, 0]
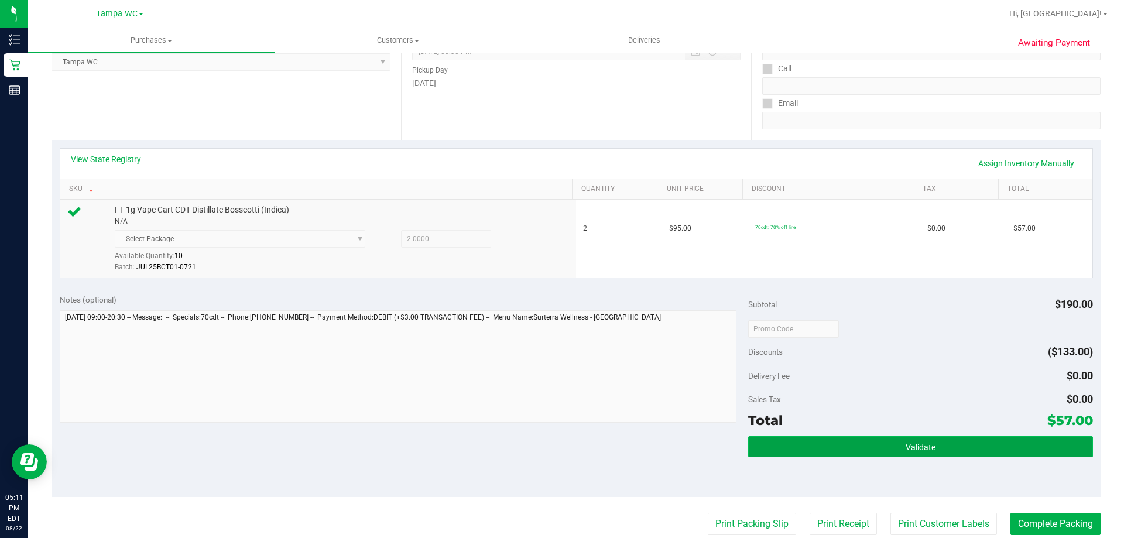
click at [1040, 449] on button "Validate" at bounding box center [920, 446] width 344 height 21
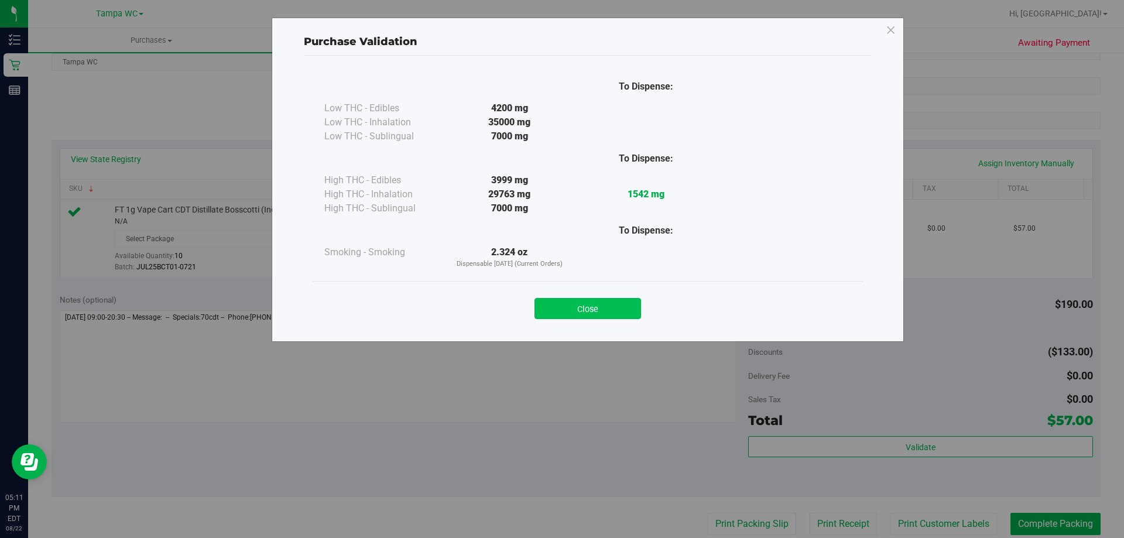
click at [584, 308] on button "Close" at bounding box center [588, 308] width 107 height 21
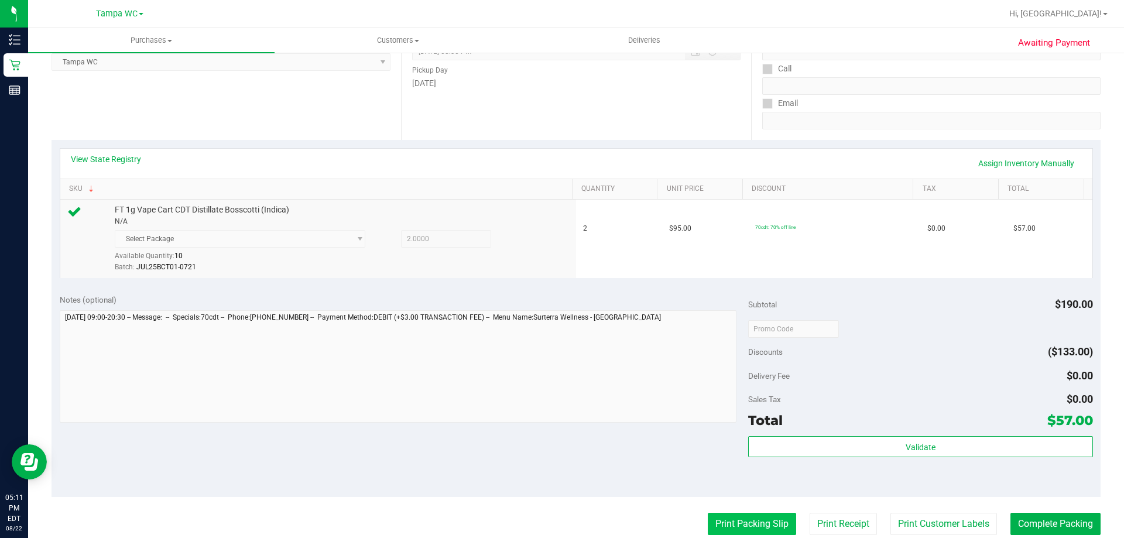
click at [731, 519] on button "Print Packing Slip" at bounding box center [752, 524] width 88 height 22
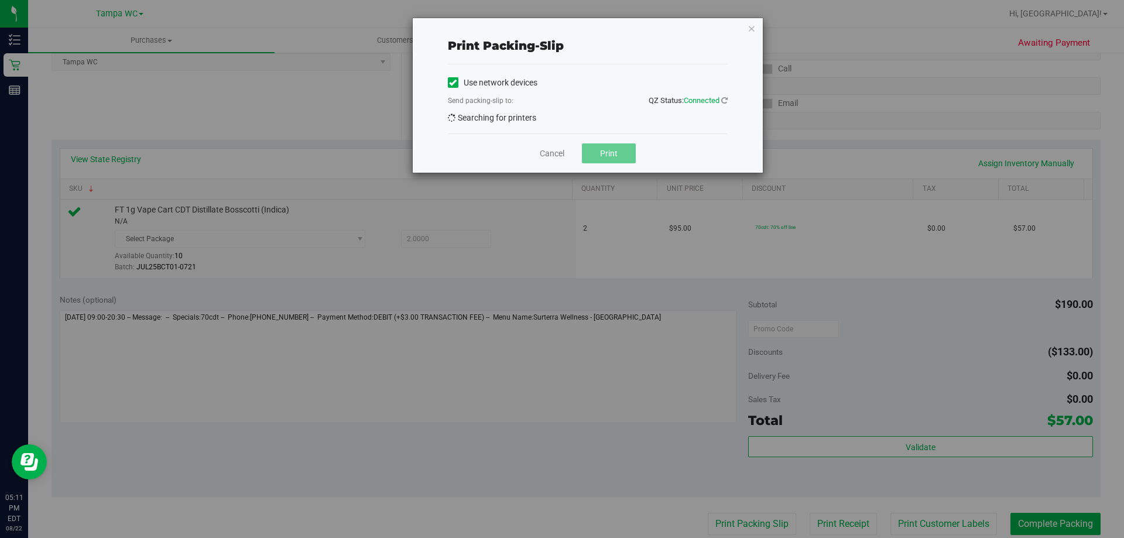
click at [715, 533] on div "Print packing-slip Use network devices Send packing-slip to: QZ Status: Connect…" at bounding box center [566, 269] width 1133 height 538
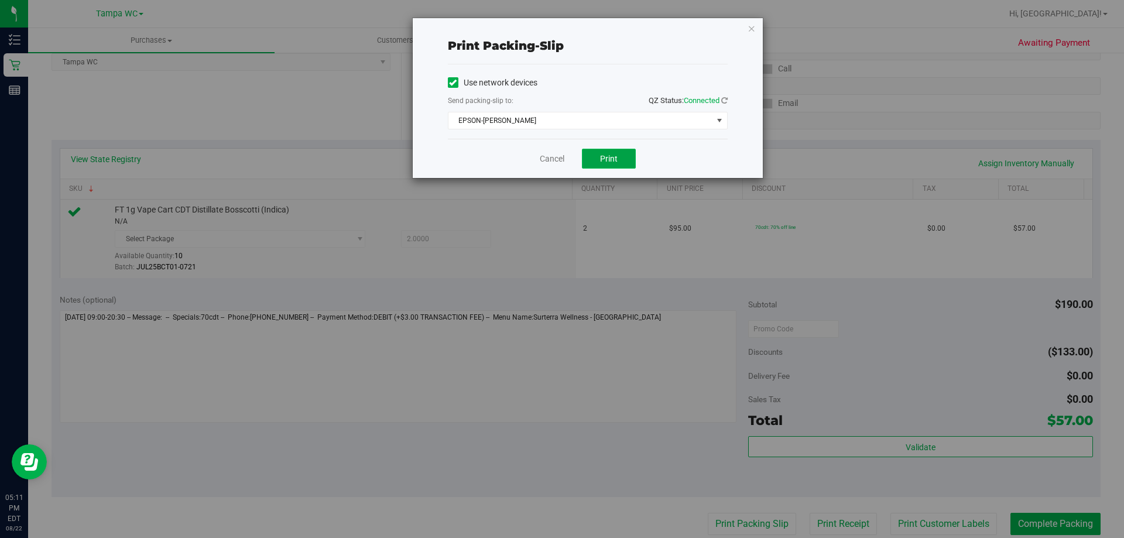
click at [590, 153] on button "Print" at bounding box center [609, 159] width 54 height 20
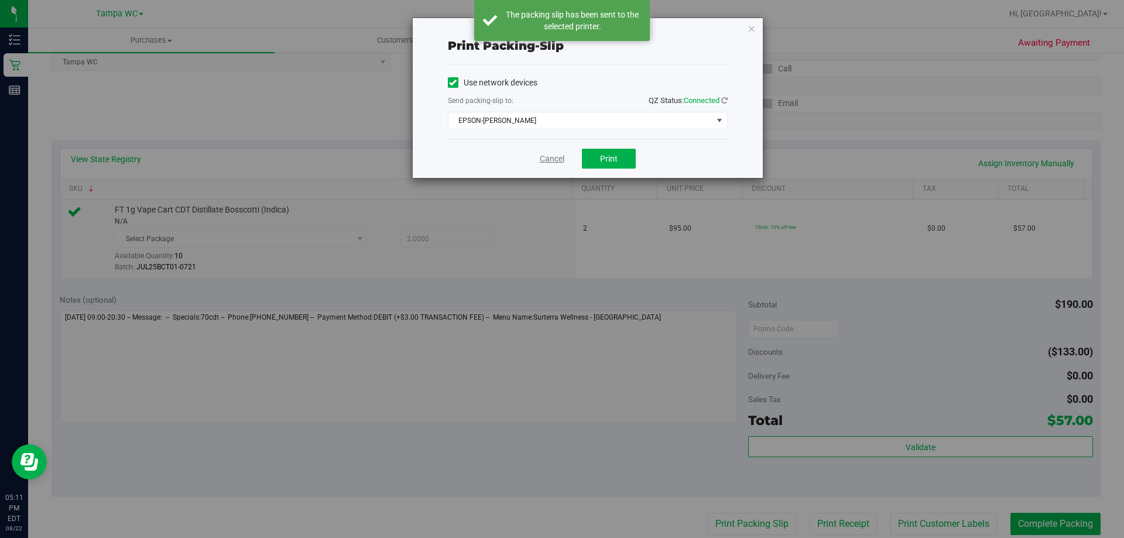
click at [549, 160] on link "Cancel" at bounding box center [552, 159] width 25 height 12
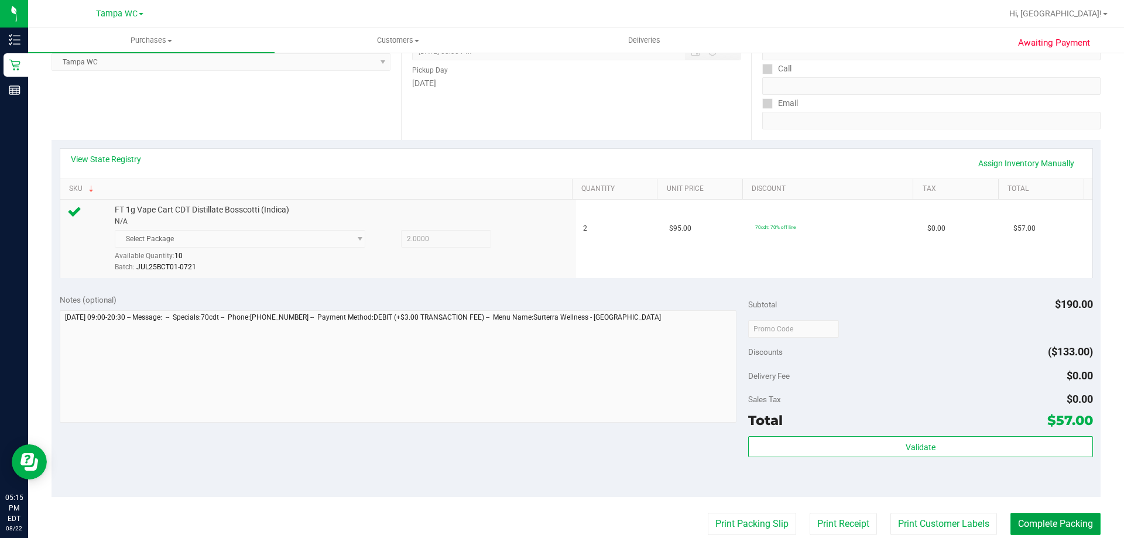
click at [1081, 515] on button "Complete Packing" at bounding box center [1056, 524] width 90 height 22
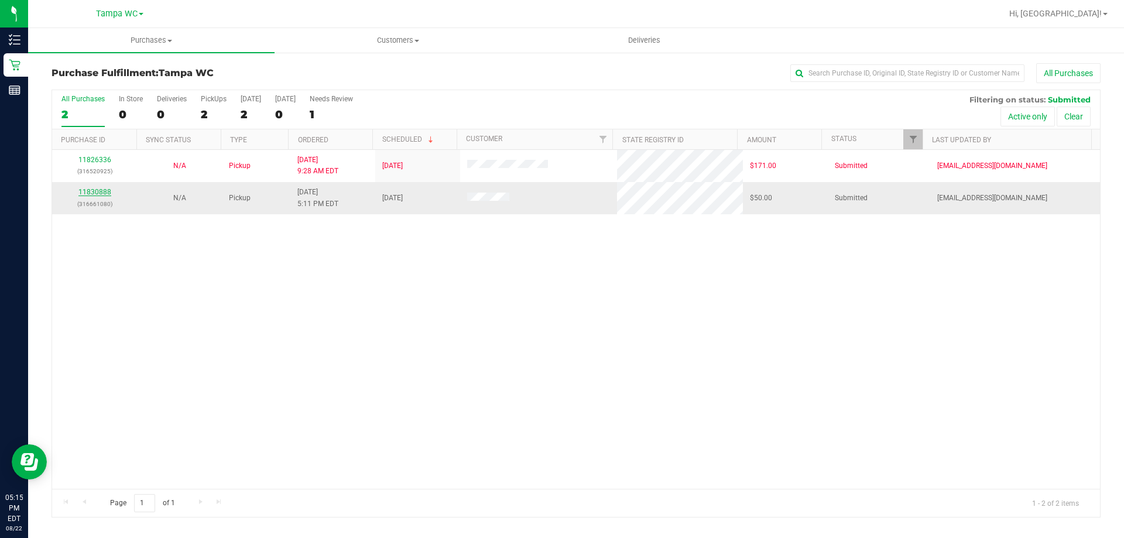
click at [84, 190] on link "11830888" at bounding box center [94, 192] width 33 height 8
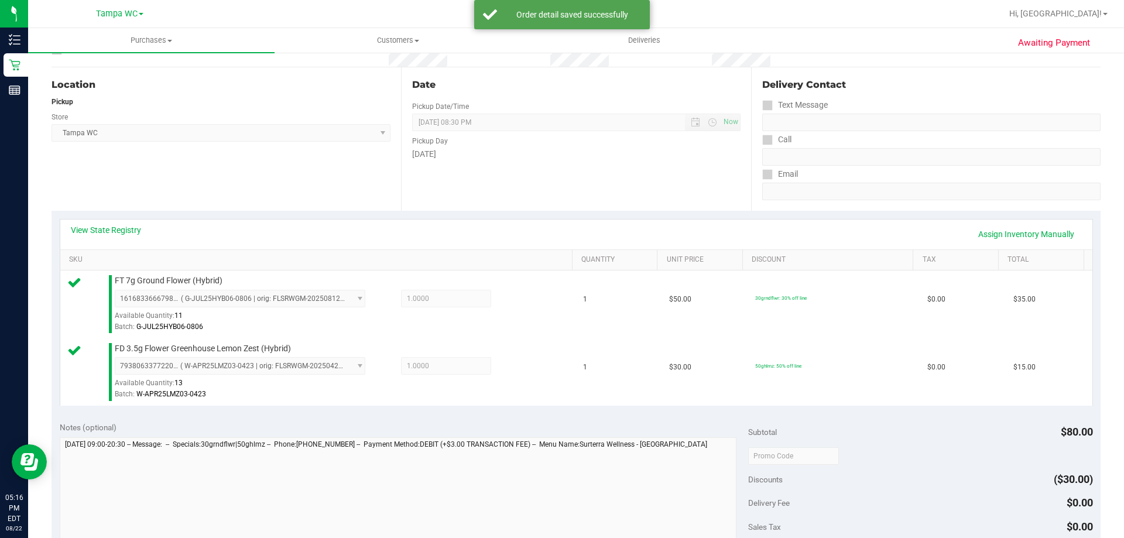
scroll to position [234, 0]
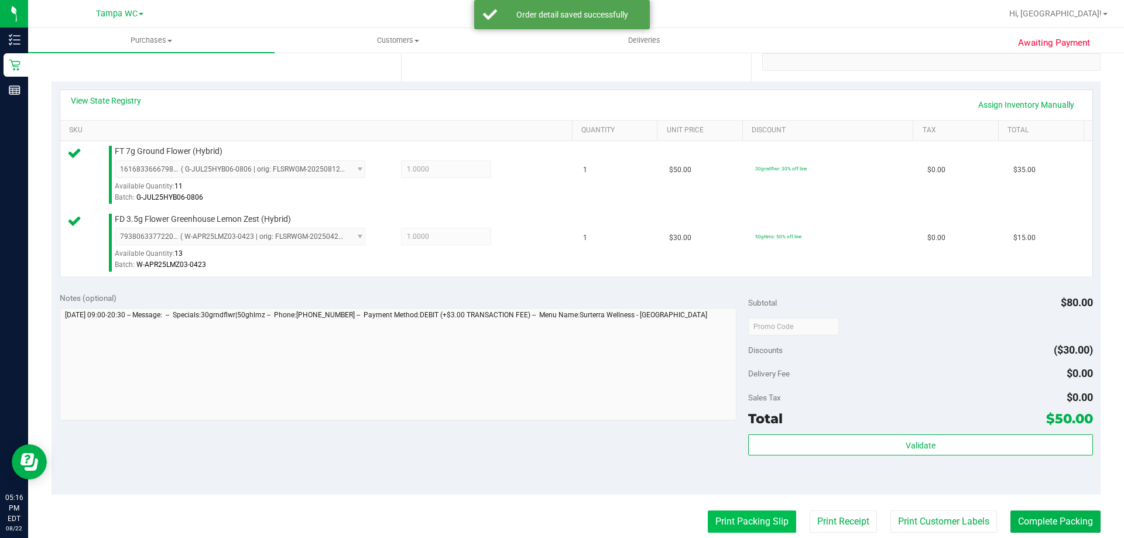
click at [735, 515] on button "Print Packing Slip" at bounding box center [752, 522] width 88 height 22
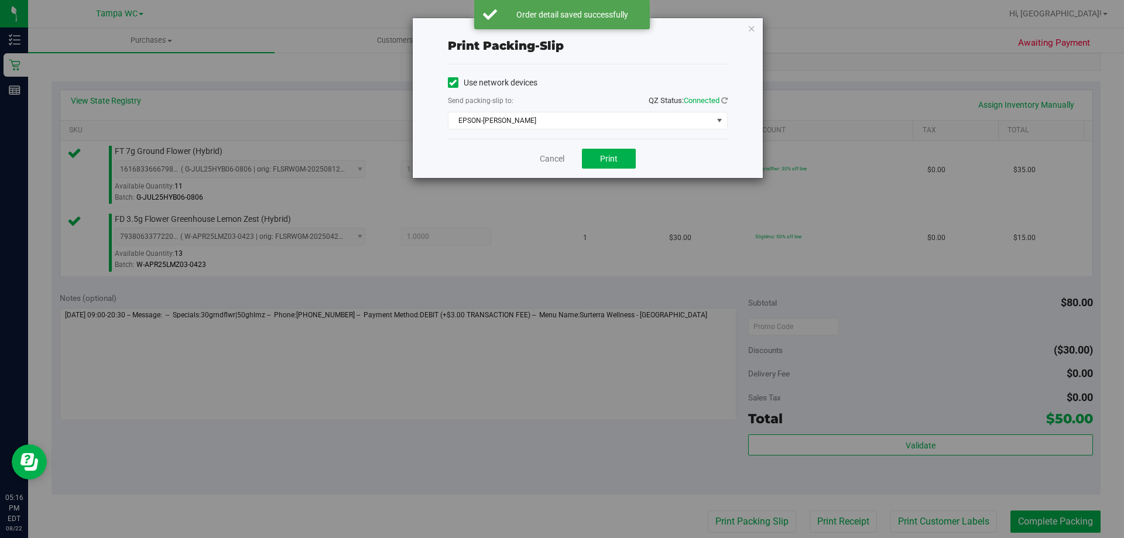
click at [632, 147] on div "Cancel Print" at bounding box center [588, 158] width 280 height 39
click at [625, 149] on button "Print" at bounding box center [609, 159] width 54 height 20
drag, startPoint x: 536, startPoint y: 159, endPoint x: 557, endPoint y: 159, distance: 20.5
click at [539, 159] on div "Cancel Print" at bounding box center [588, 158] width 280 height 39
click at [557, 159] on link "Cancel" at bounding box center [552, 159] width 25 height 12
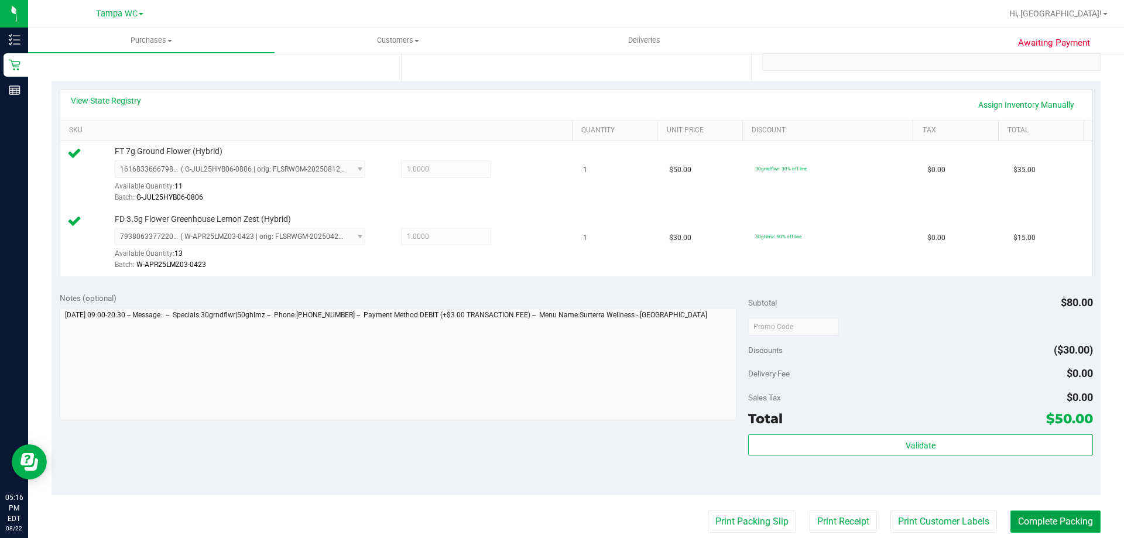
click at [1036, 522] on button "Complete Packing" at bounding box center [1056, 522] width 90 height 22
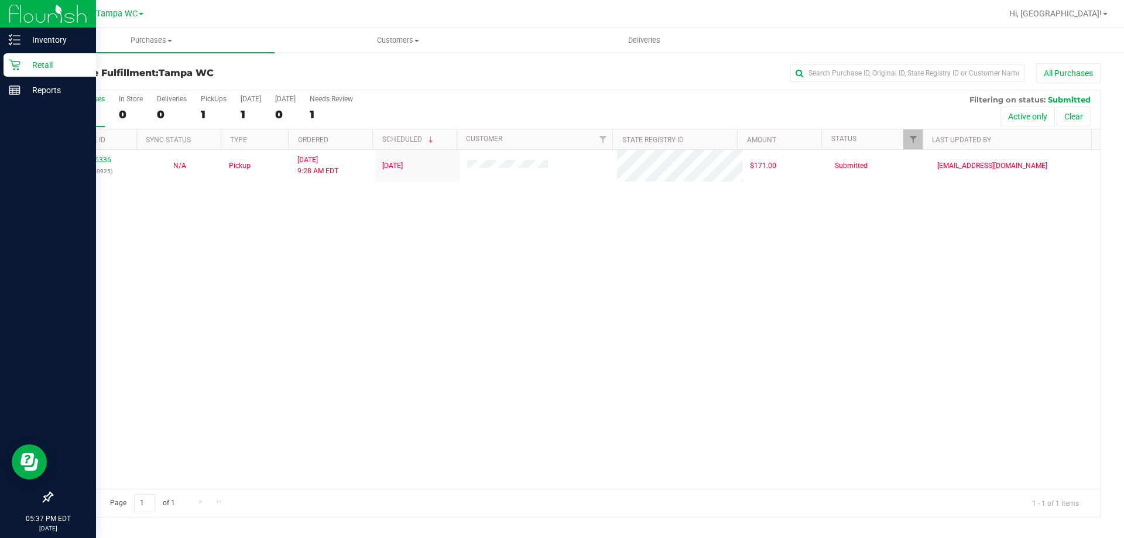
click at [12, 63] on icon at bounding box center [14, 65] width 11 height 11
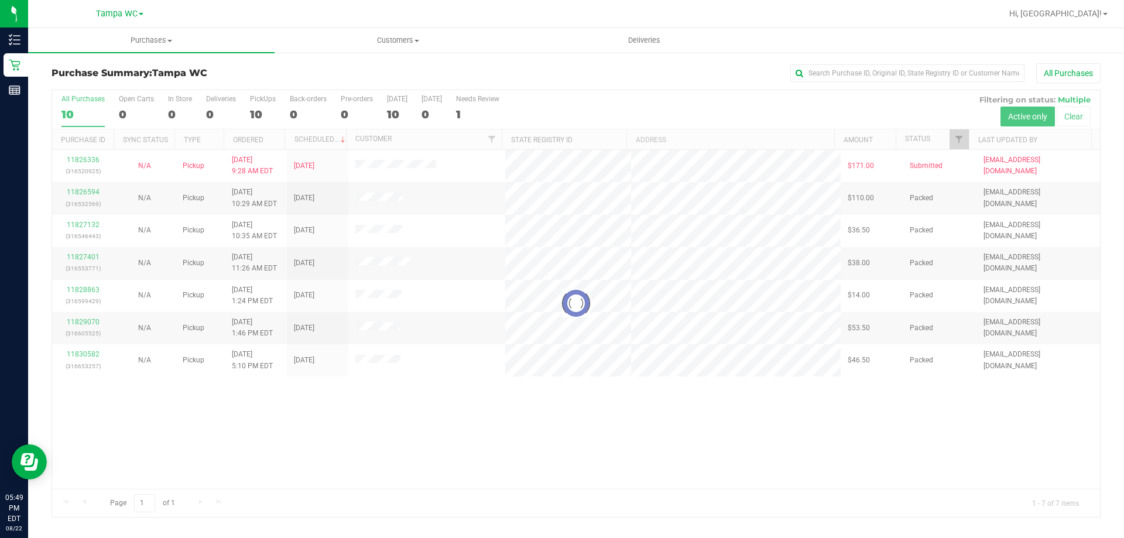
click at [957, 143] on div at bounding box center [576, 303] width 1048 height 427
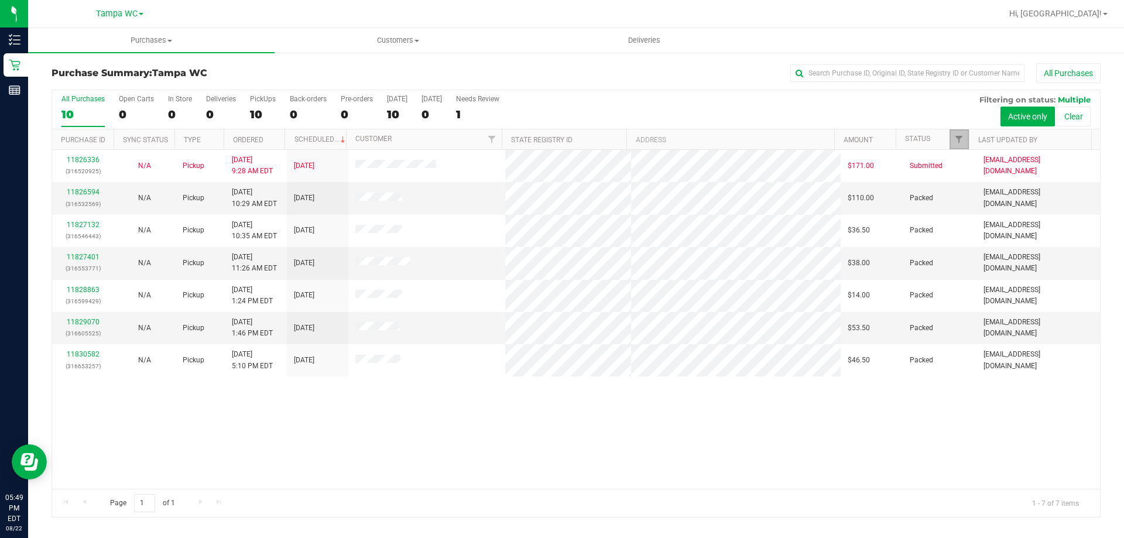
click at [957, 143] on span "Filter" at bounding box center [958, 139] width 9 height 9
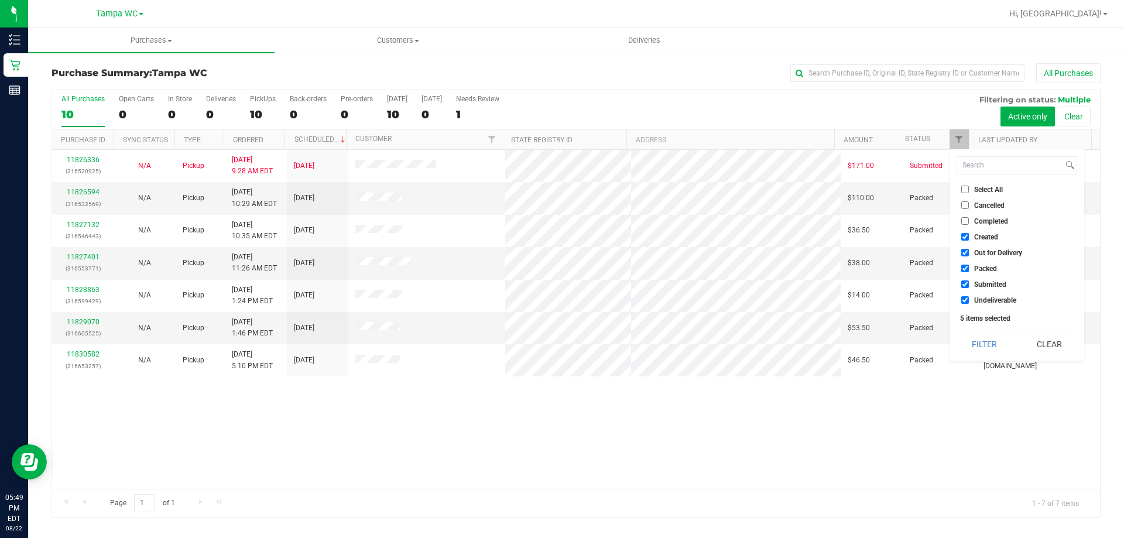
click at [979, 269] on span "Packed" at bounding box center [985, 268] width 23 height 7
click at [969, 269] on input "Packed" at bounding box center [965, 269] width 8 height 8
checkbox input "false"
click at [987, 249] on span "Out for Delivery" at bounding box center [998, 252] width 48 height 7
click at [969, 249] on input "Out for Delivery" at bounding box center [965, 253] width 8 height 8
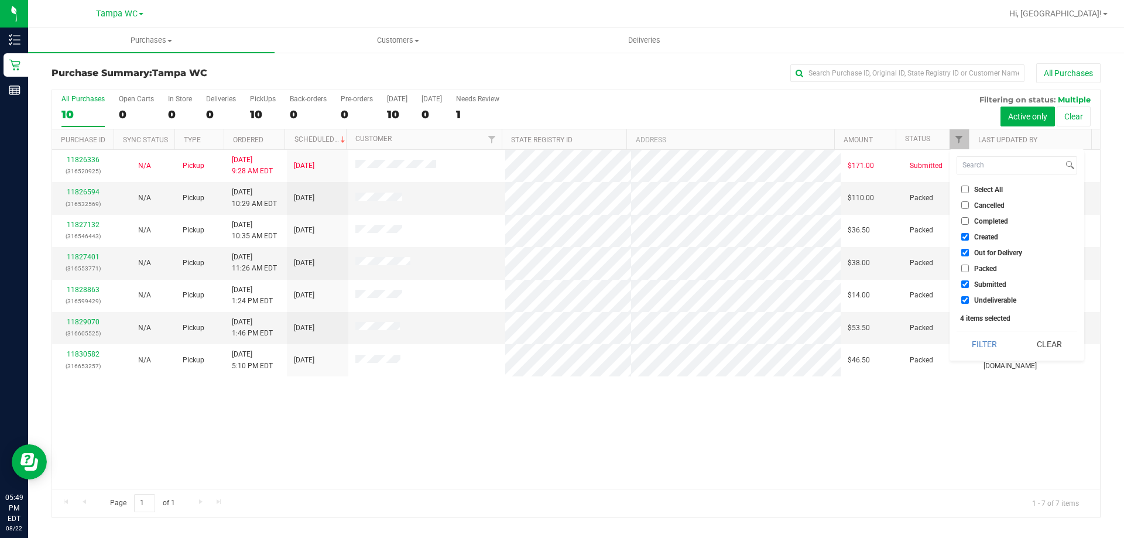
checkbox input "false"
click at [989, 237] on span "Created" at bounding box center [986, 237] width 24 height 7
click at [969, 237] on input "Created" at bounding box center [965, 237] width 8 height 8
checkbox input "false"
click at [980, 299] on span "Undeliverable" at bounding box center [995, 300] width 42 height 7
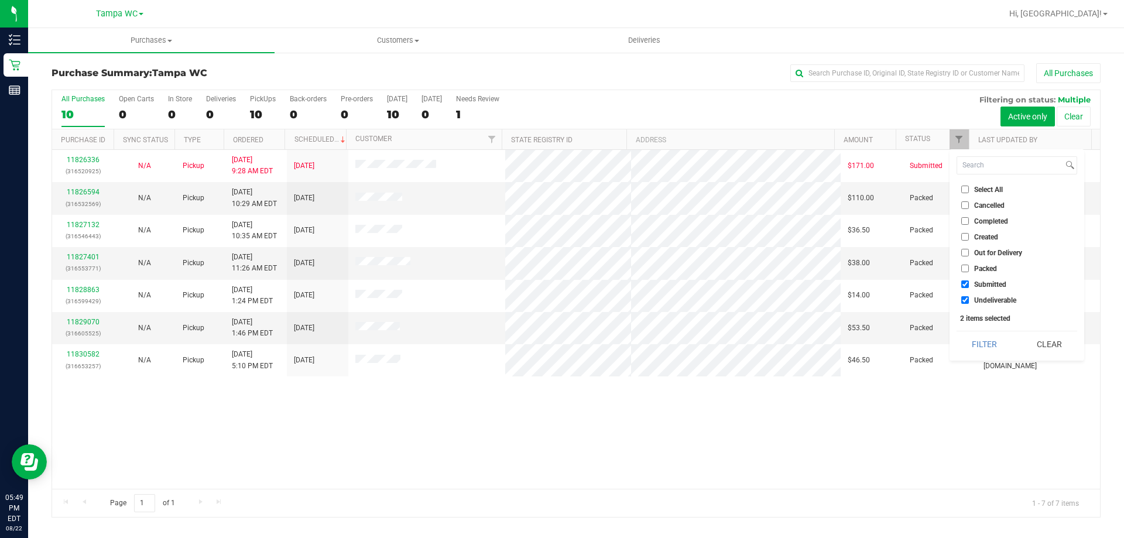
click at [969, 299] on input "Undeliverable" at bounding box center [965, 300] width 8 height 8
checkbox input "false"
click at [1005, 345] on button "Filter" at bounding box center [985, 344] width 56 height 26
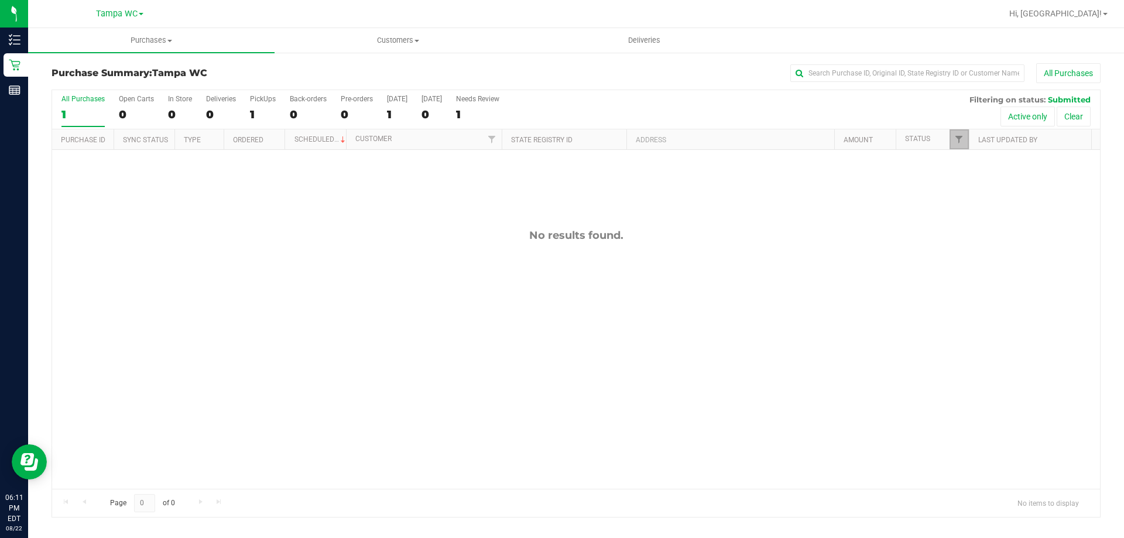
click at [957, 132] on link "Filter" at bounding box center [959, 139] width 19 height 20
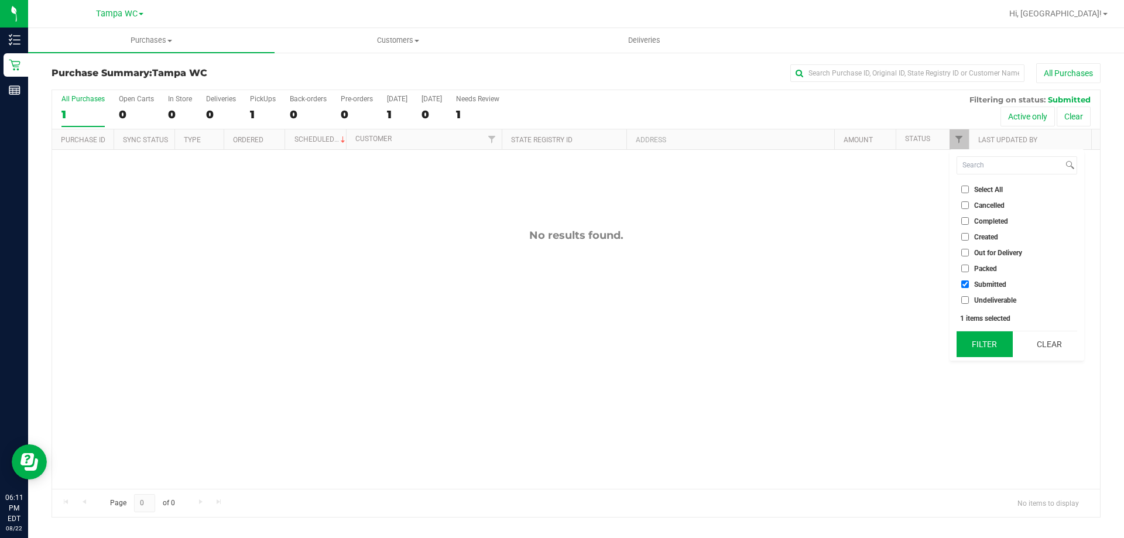
click at [989, 338] on button "Filter" at bounding box center [985, 344] width 56 height 26
